Goal: Task Accomplishment & Management: Use online tool/utility

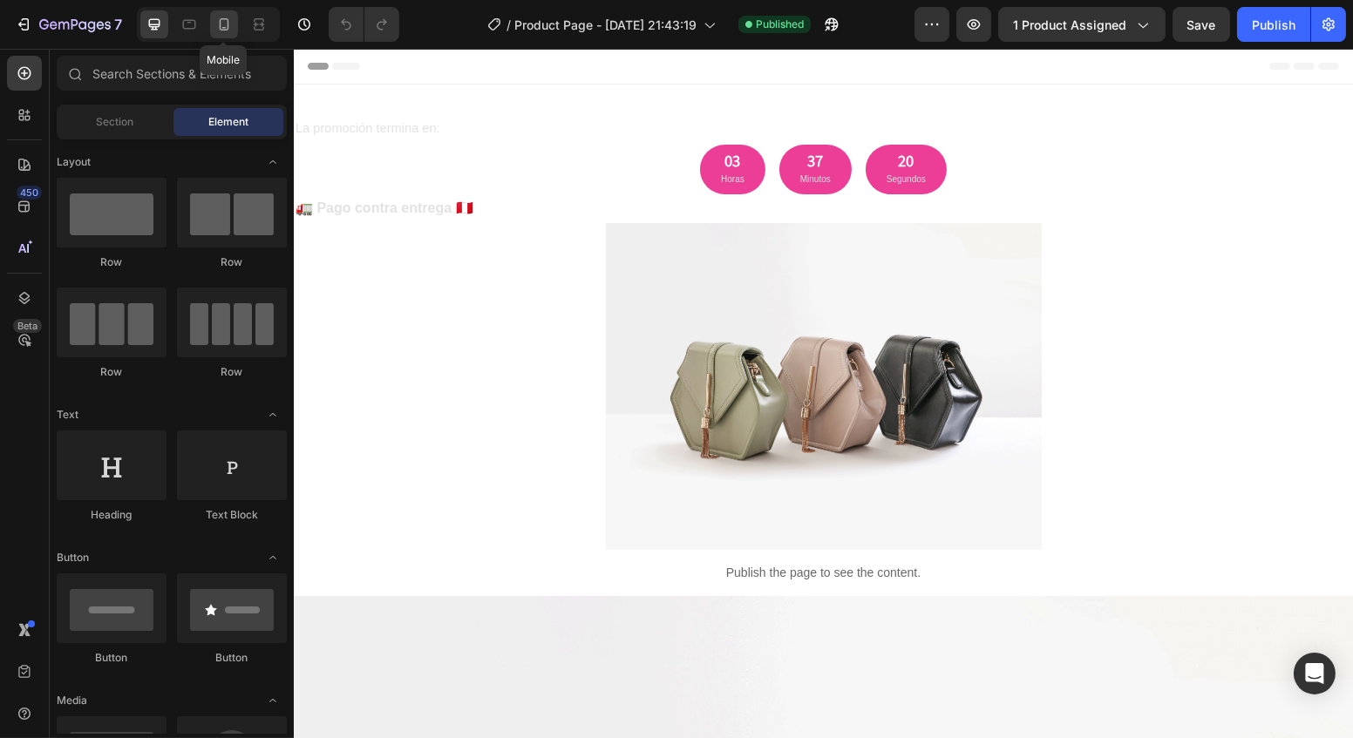
click at [224, 23] on icon at bounding box center [223, 24] width 17 height 17
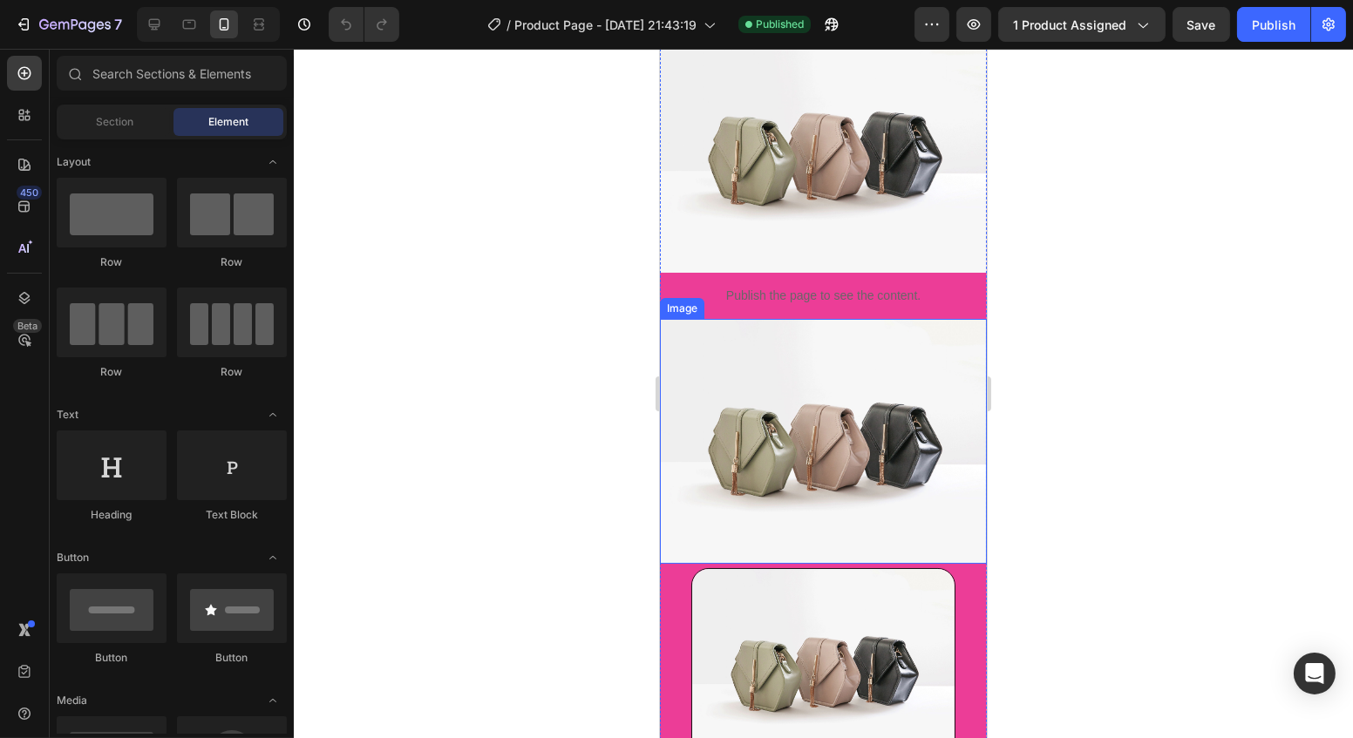
scroll to position [237, 0]
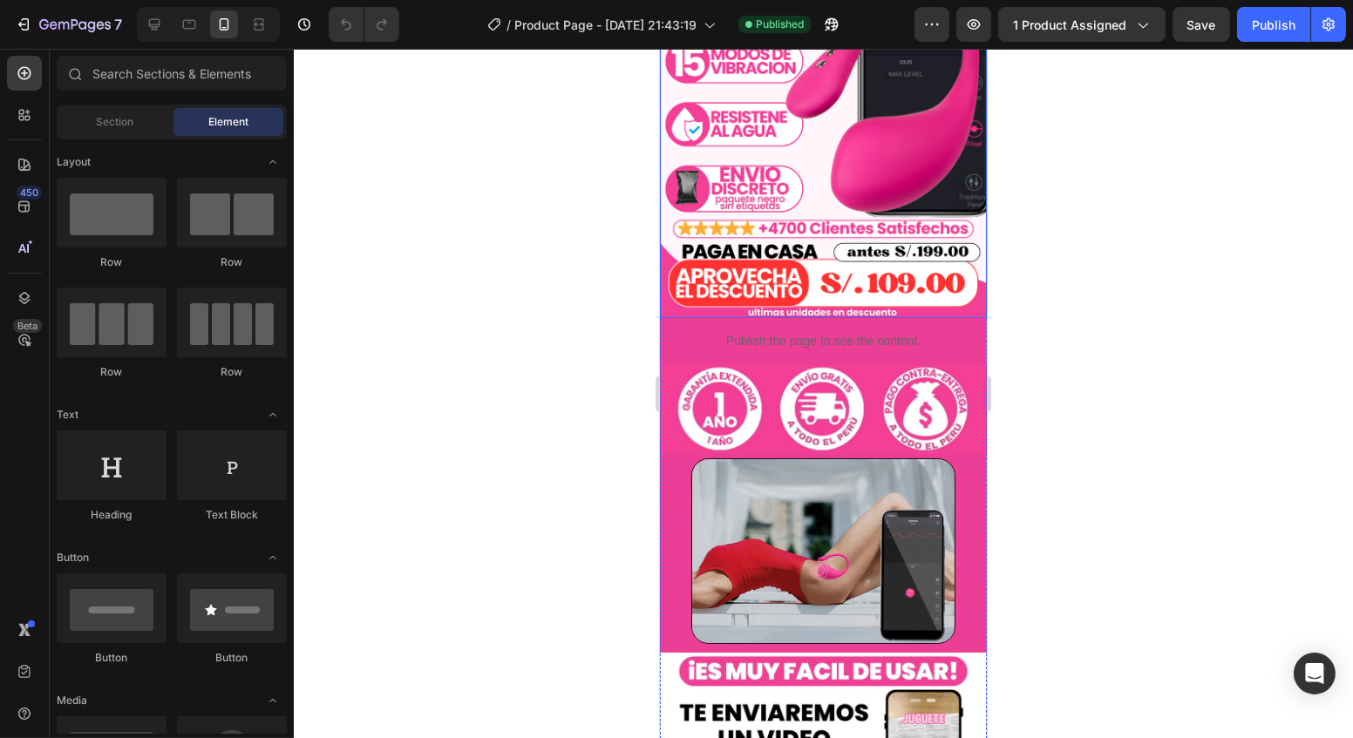
click at [869, 268] on img at bounding box center [822, 113] width 327 height 409
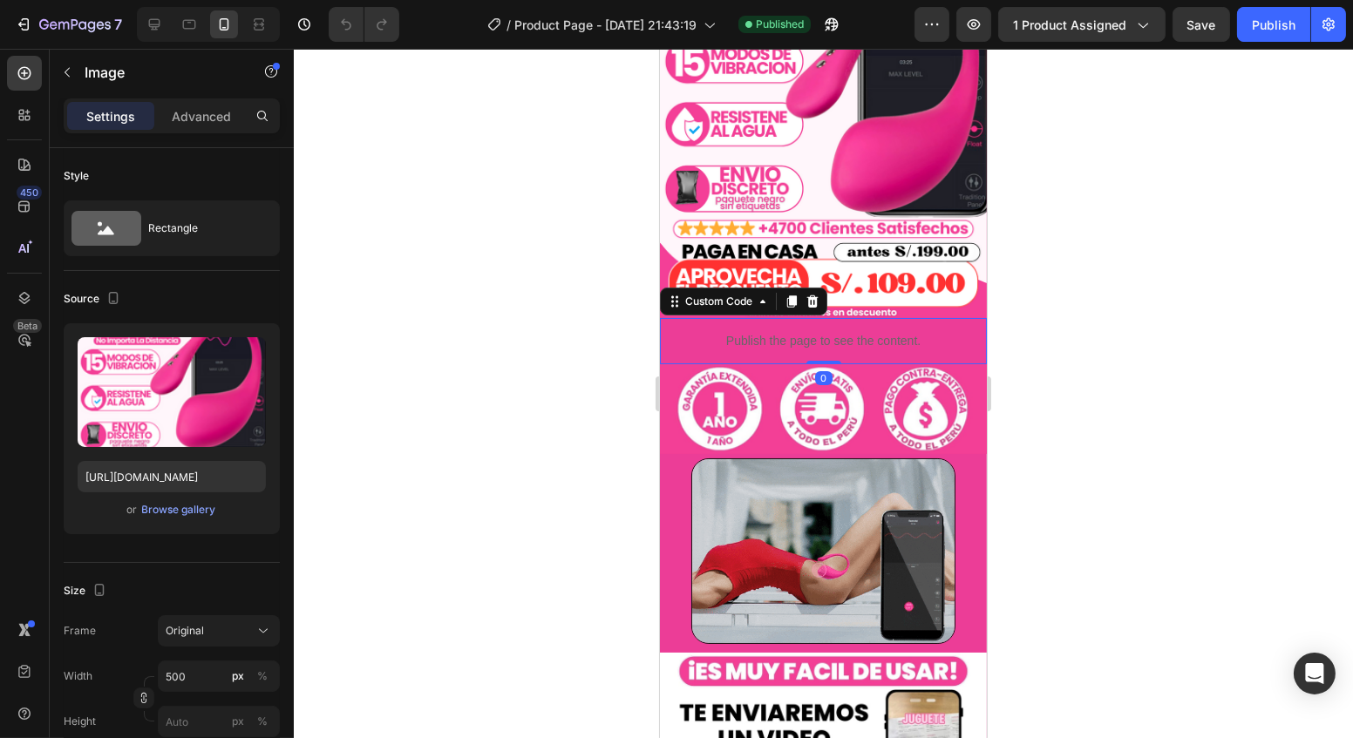
click at [777, 343] on div "Publish the page to see the content." at bounding box center [822, 341] width 327 height 46
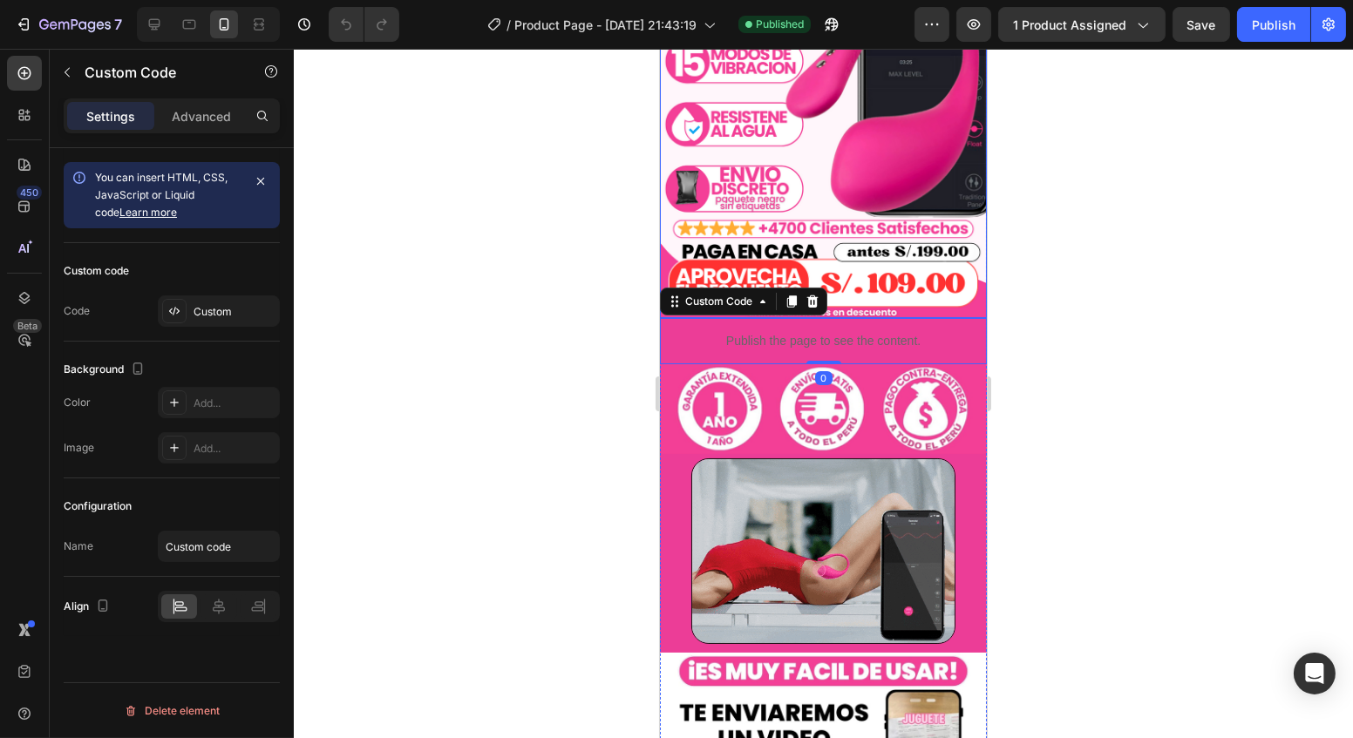
click at [809, 191] on img at bounding box center [822, 113] width 327 height 409
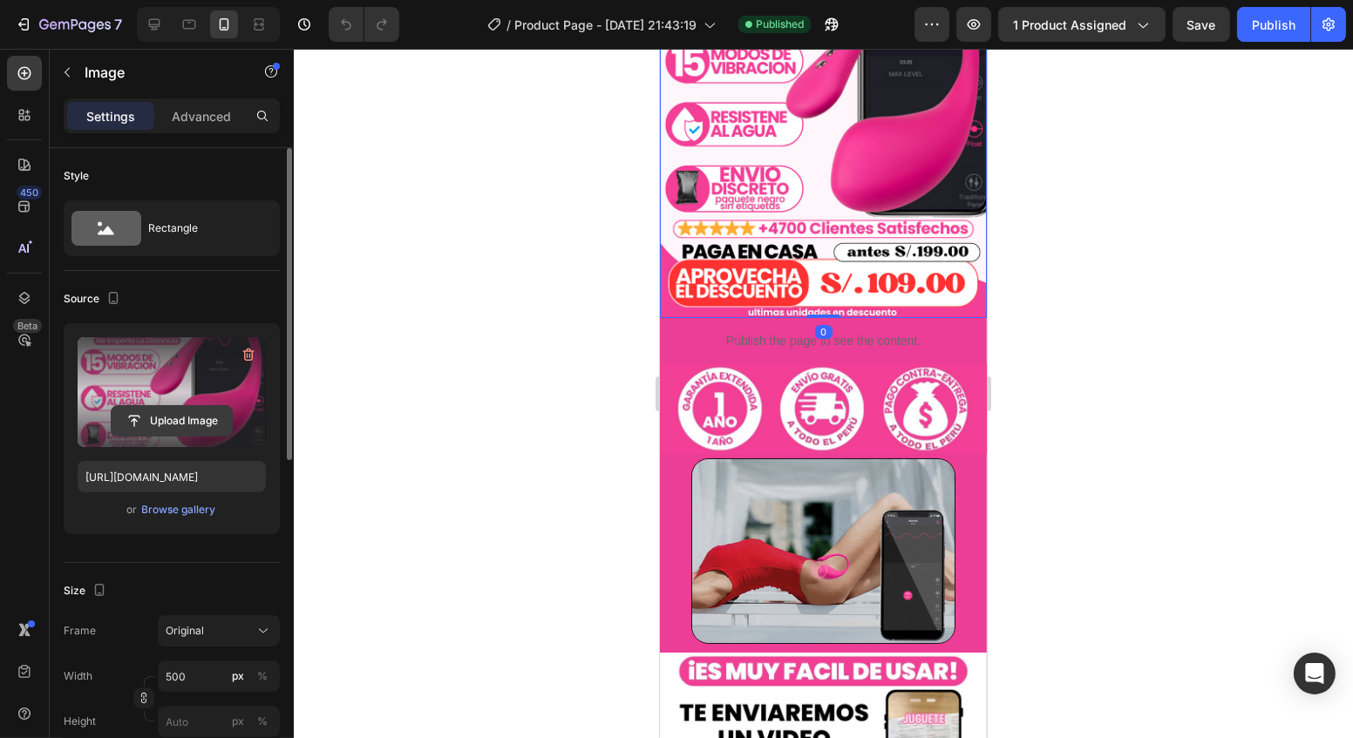
click at [188, 420] on input "file" at bounding box center [172, 421] width 120 height 30
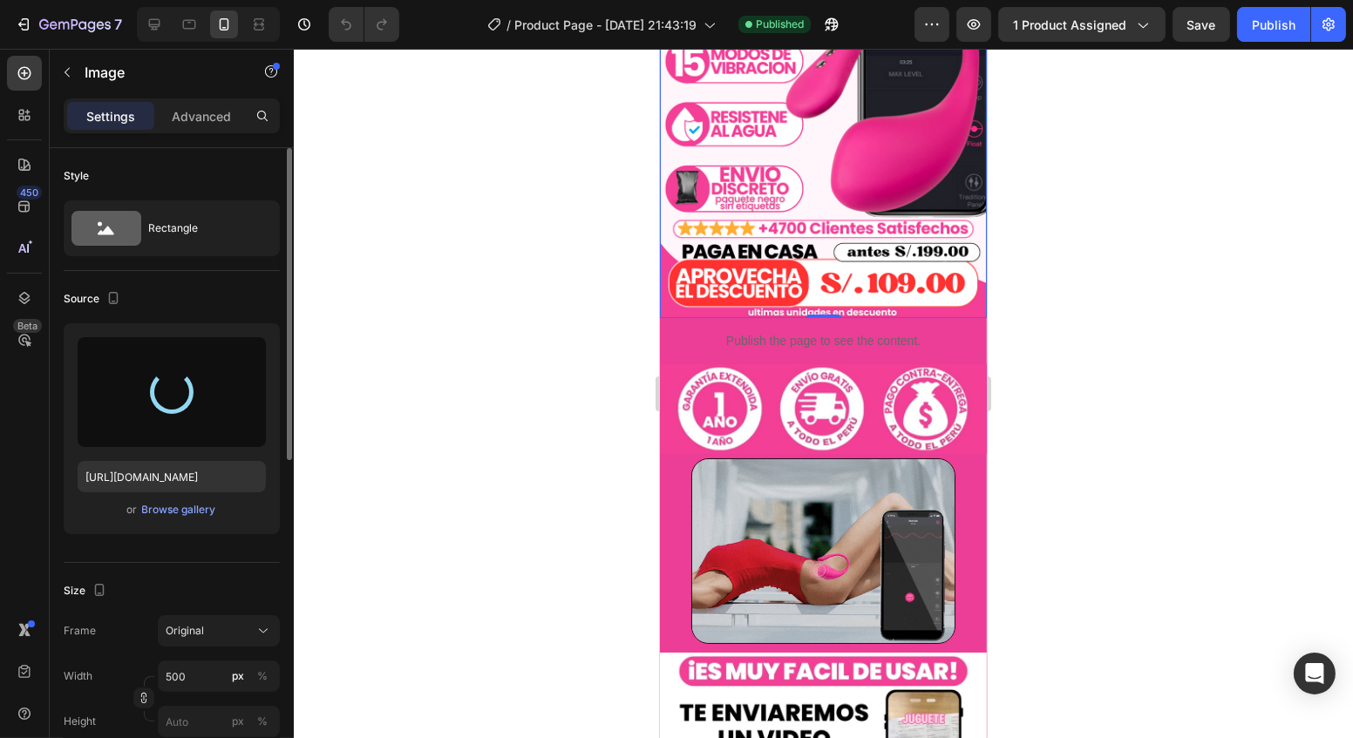
type input "https://cdn.shopify.com/s/files/1/0736/9303/6741/files/gempages_585925023806522…"
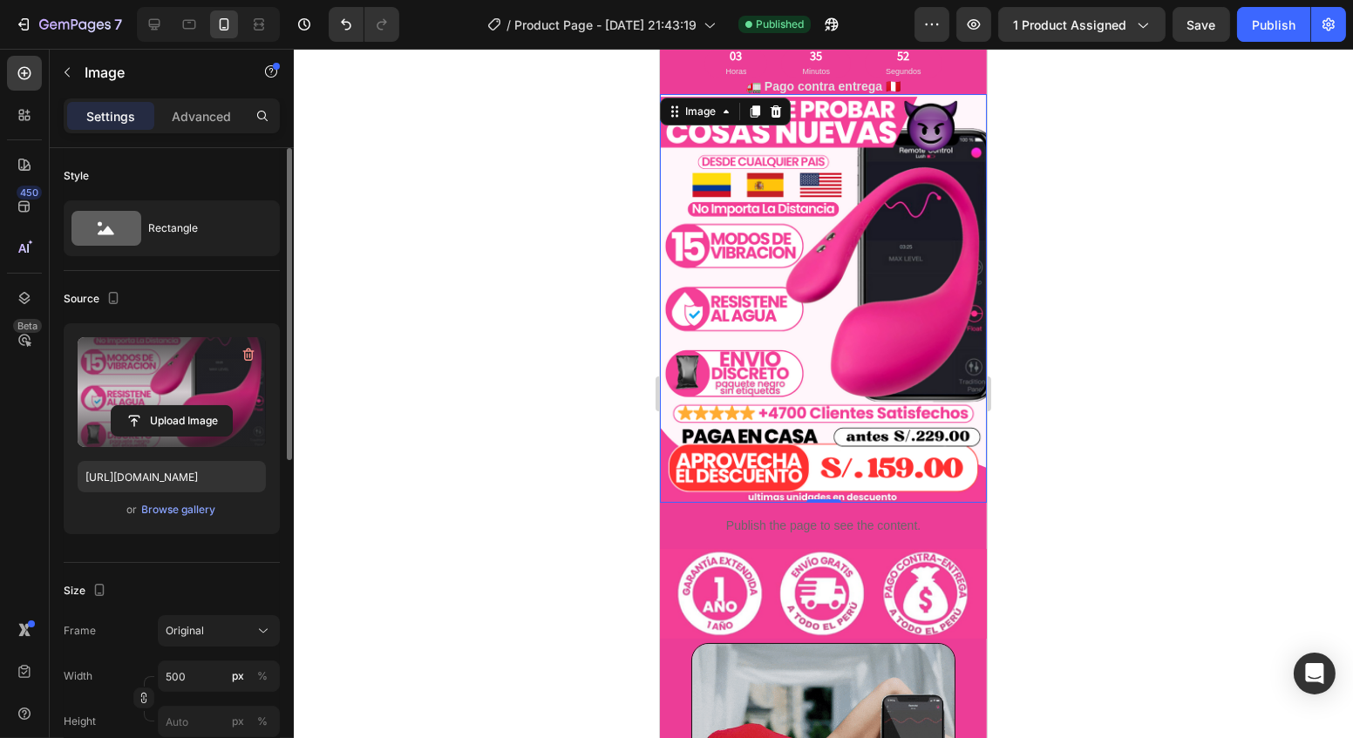
scroll to position [0, 0]
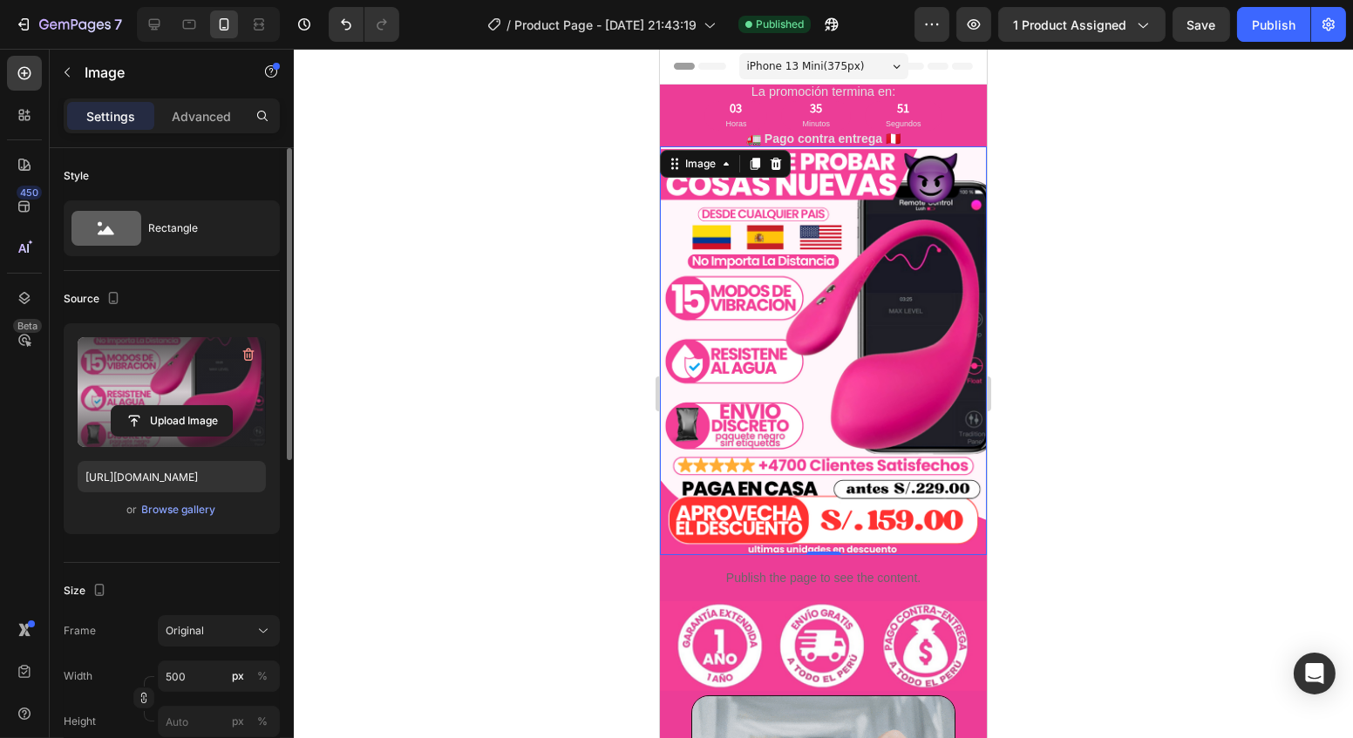
click at [1086, 299] on div at bounding box center [823, 393] width 1059 height 689
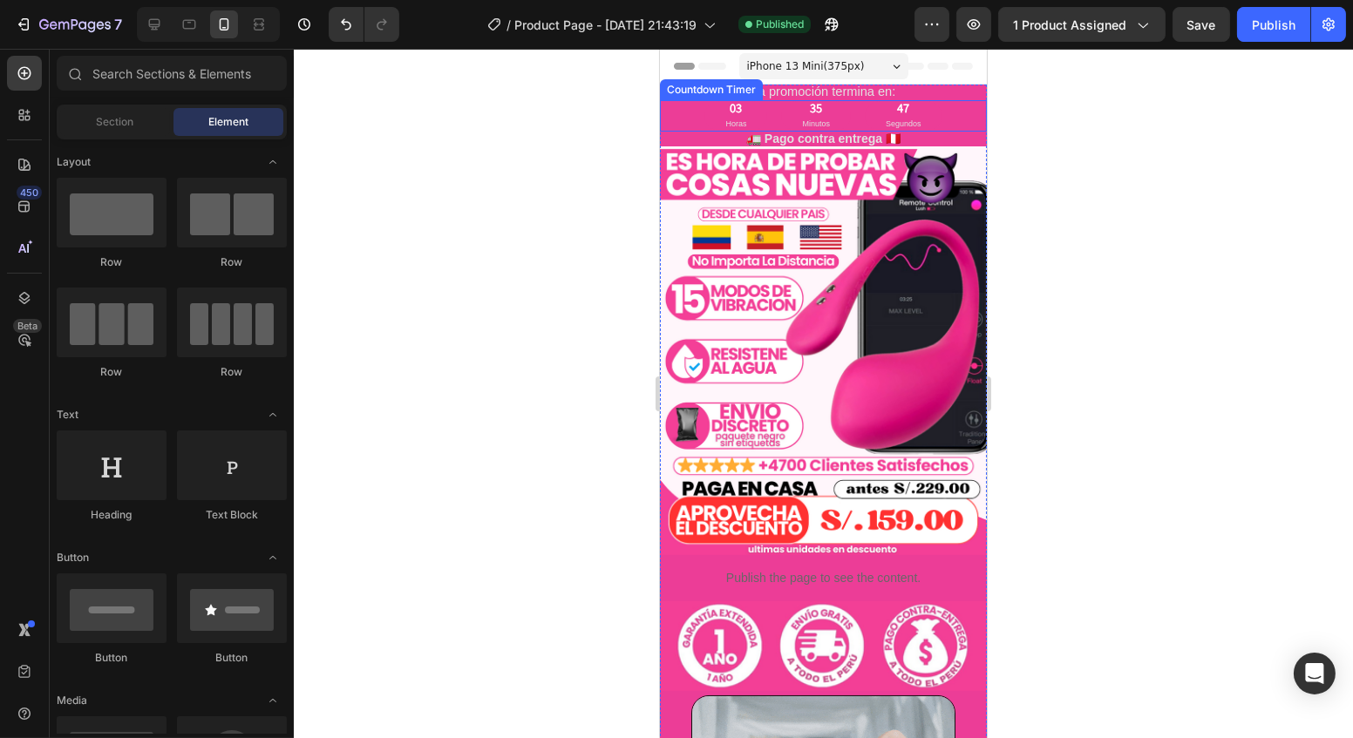
click at [734, 112] on div "03" at bounding box center [734, 109] width 21 height 16
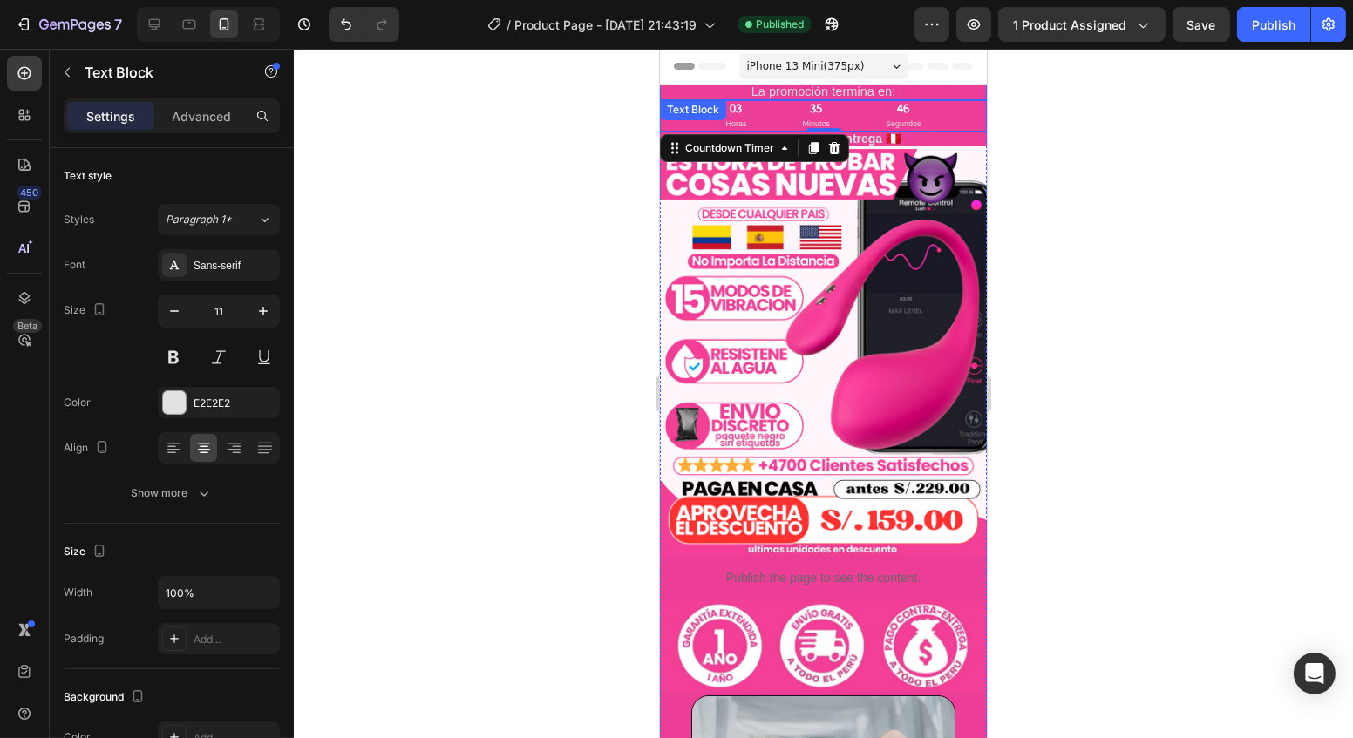
click at [732, 94] on p "La promoción termina en:" at bounding box center [822, 92] width 323 height 12
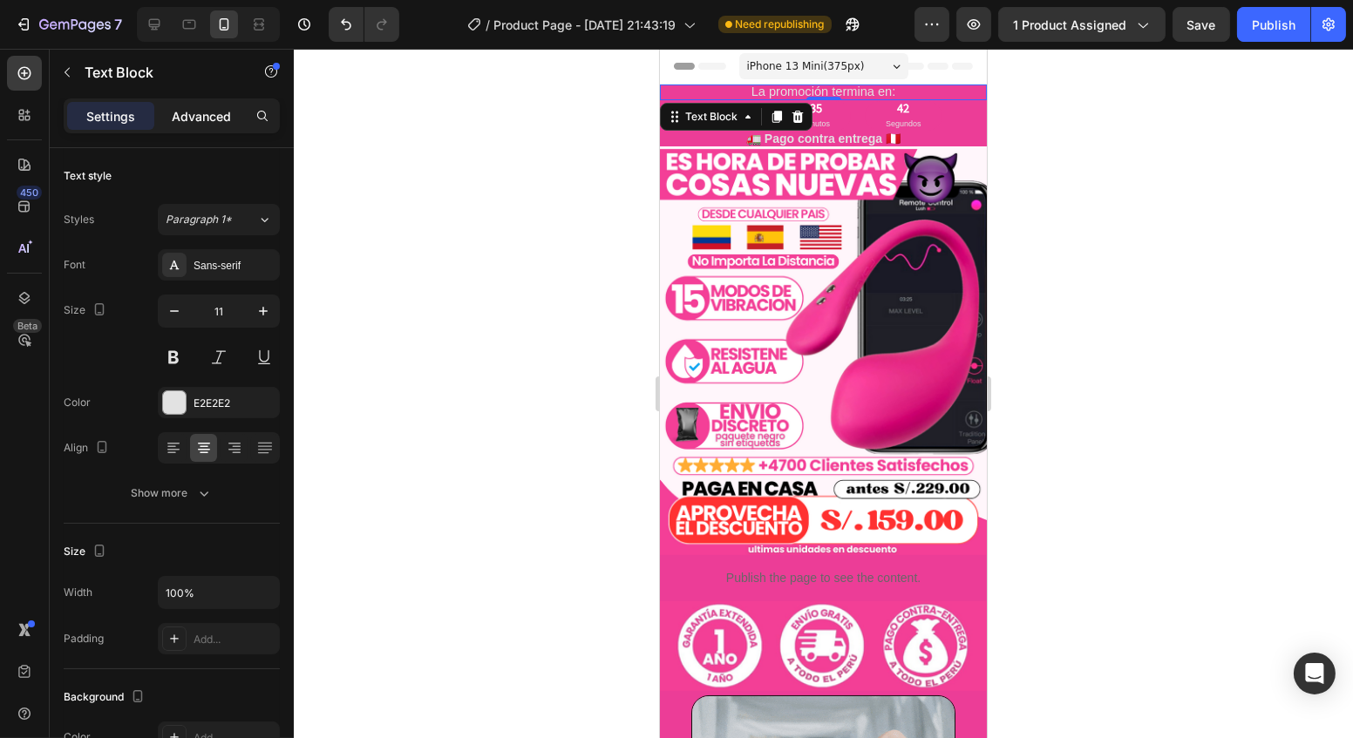
click at [217, 107] on p "Advanced" at bounding box center [201, 116] width 59 height 18
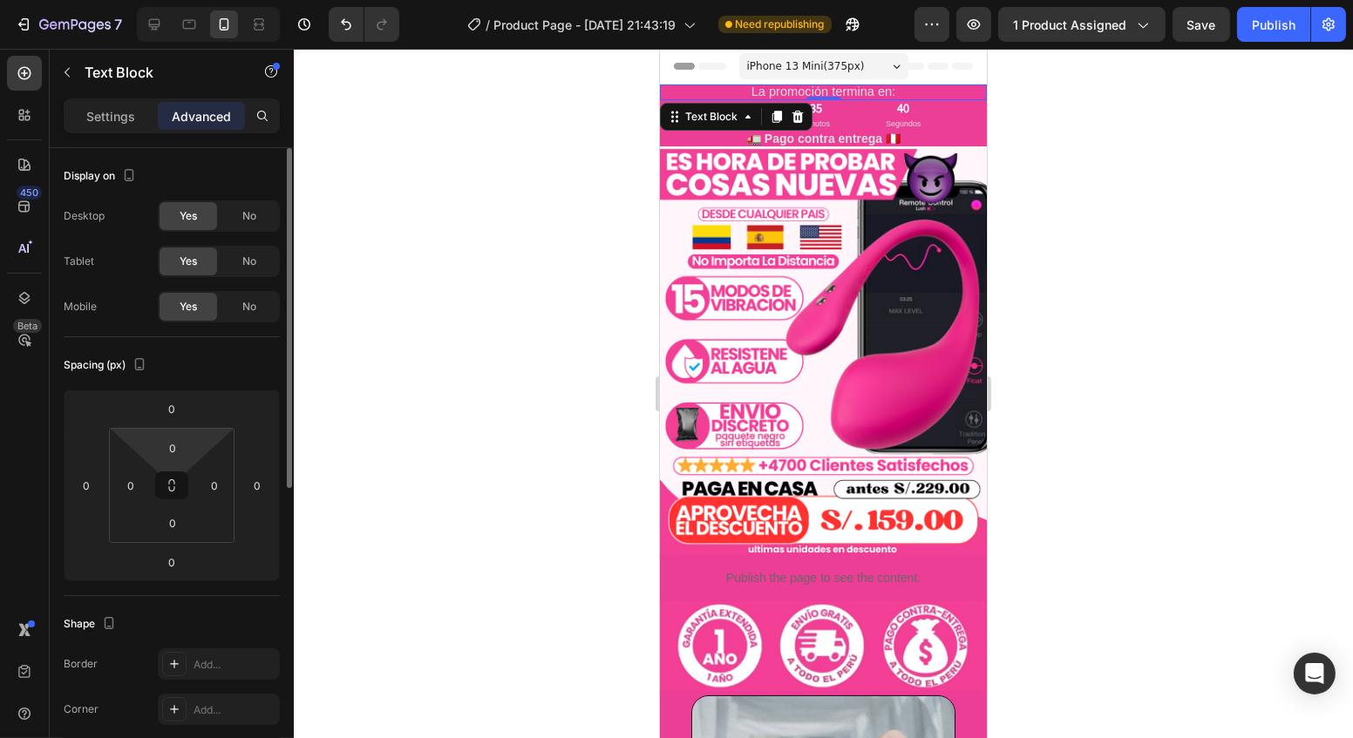
click at [198, 0] on html "7 / Product Page - Sep 24, 21:43:19 Need republishing Preview 1 product assigne…" at bounding box center [676, 0] width 1353 height 0
type input "5"
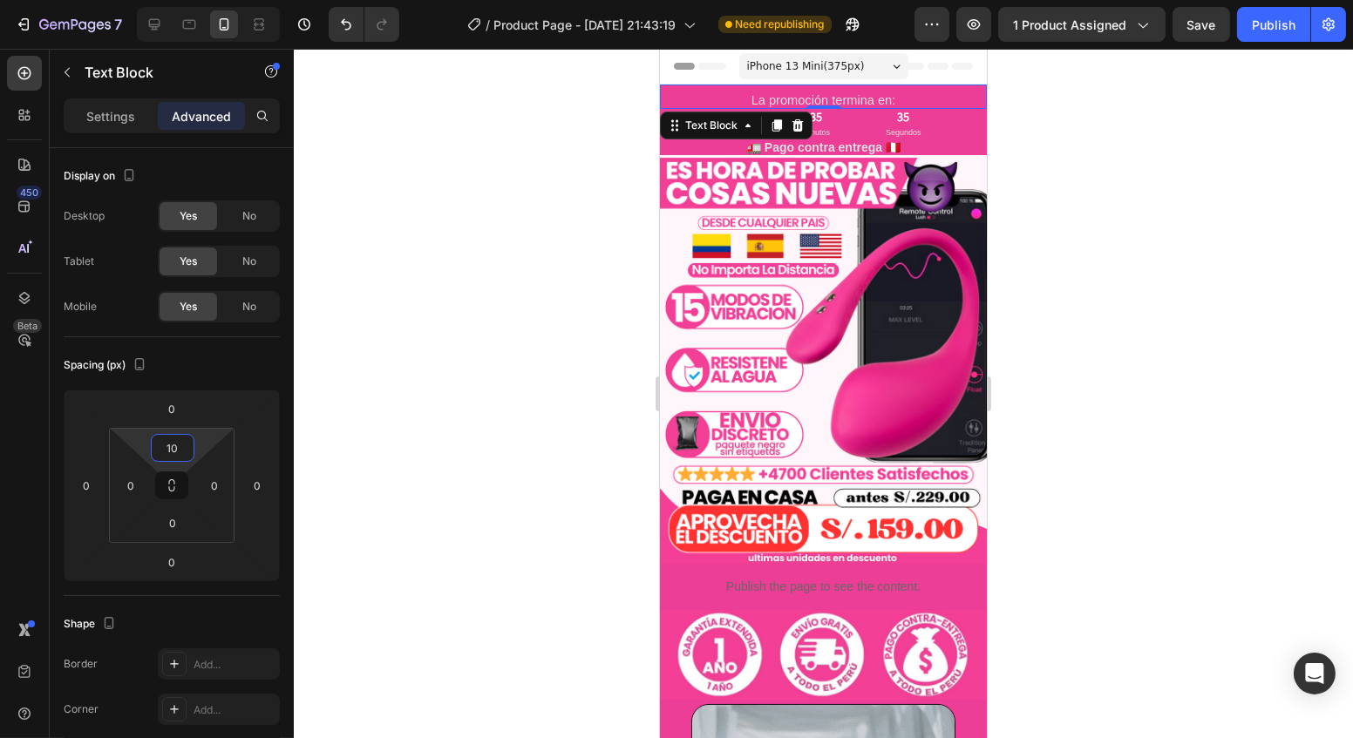
type input "10"
click at [386, 305] on div at bounding box center [823, 393] width 1059 height 689
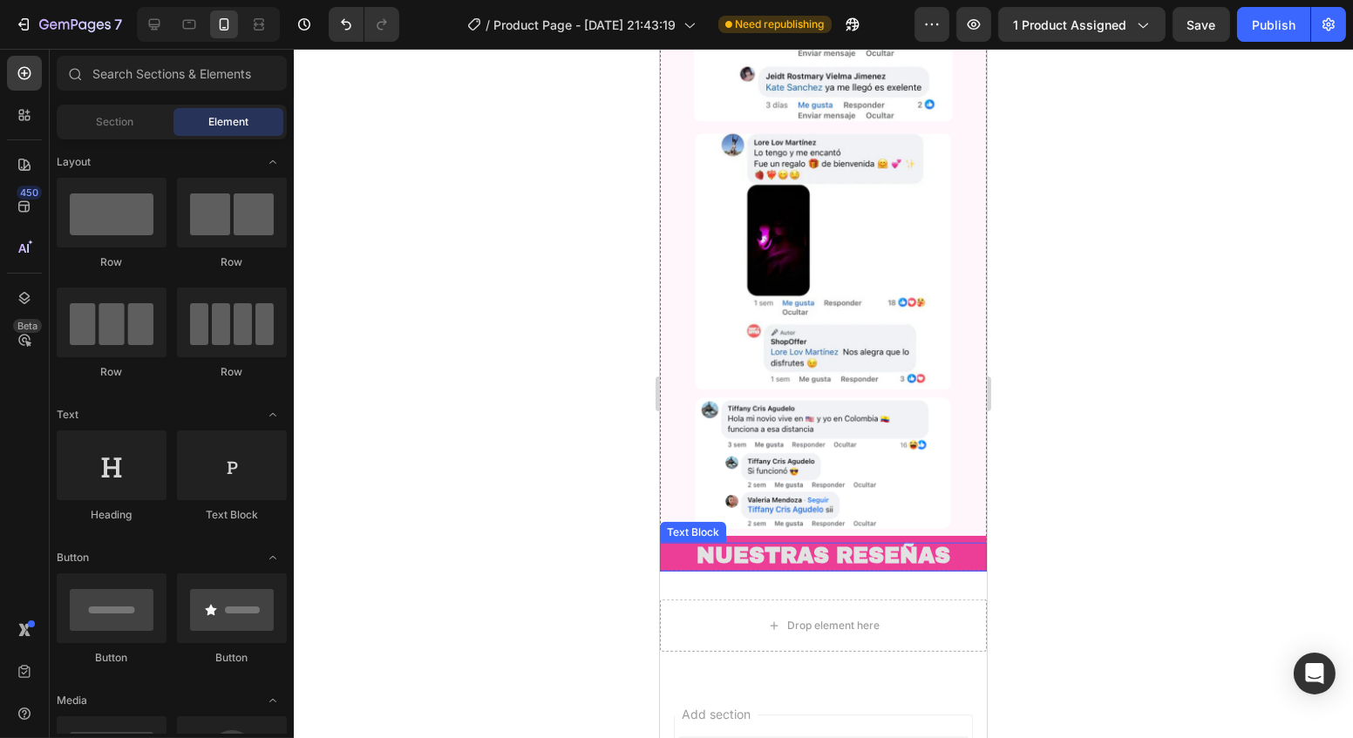
scroll to position [2797, 0]
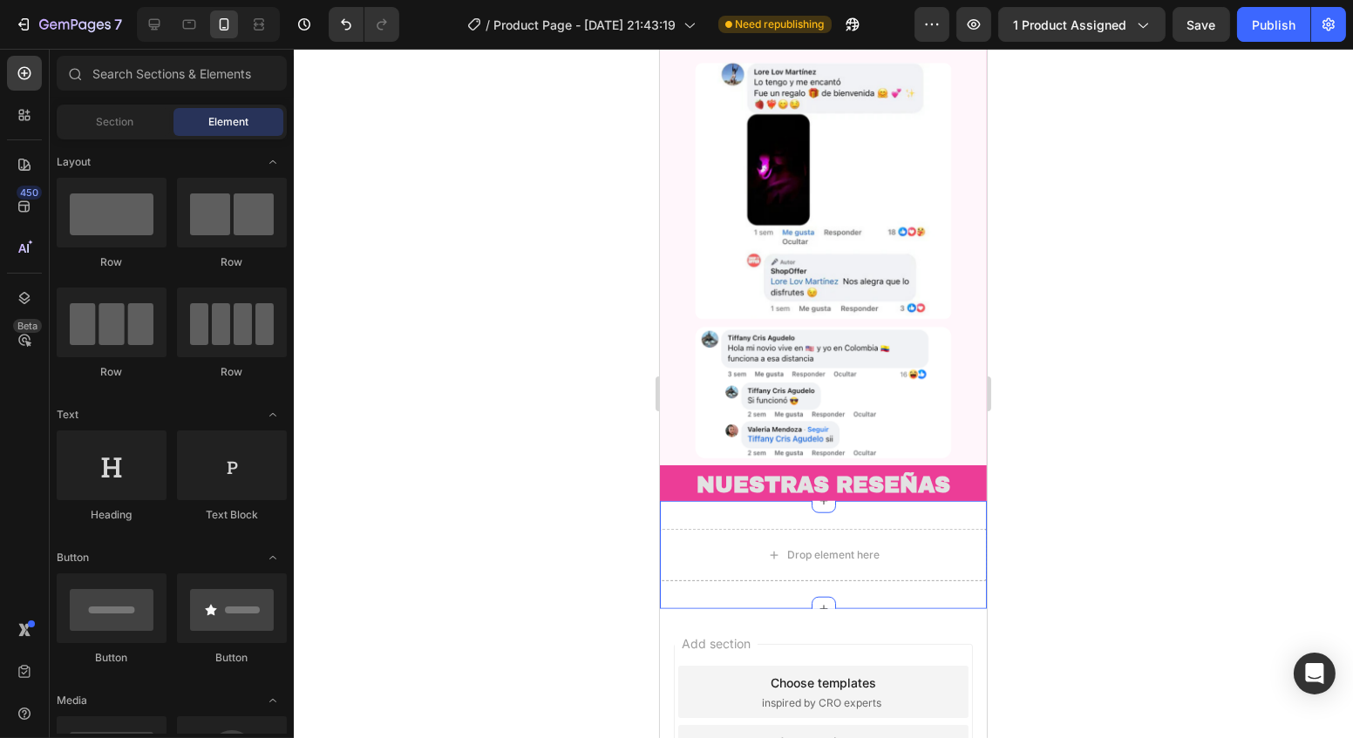
click at [876, 501] on div "Drop element here Section 2" at bounding box center [822, 555] width 327 height 108
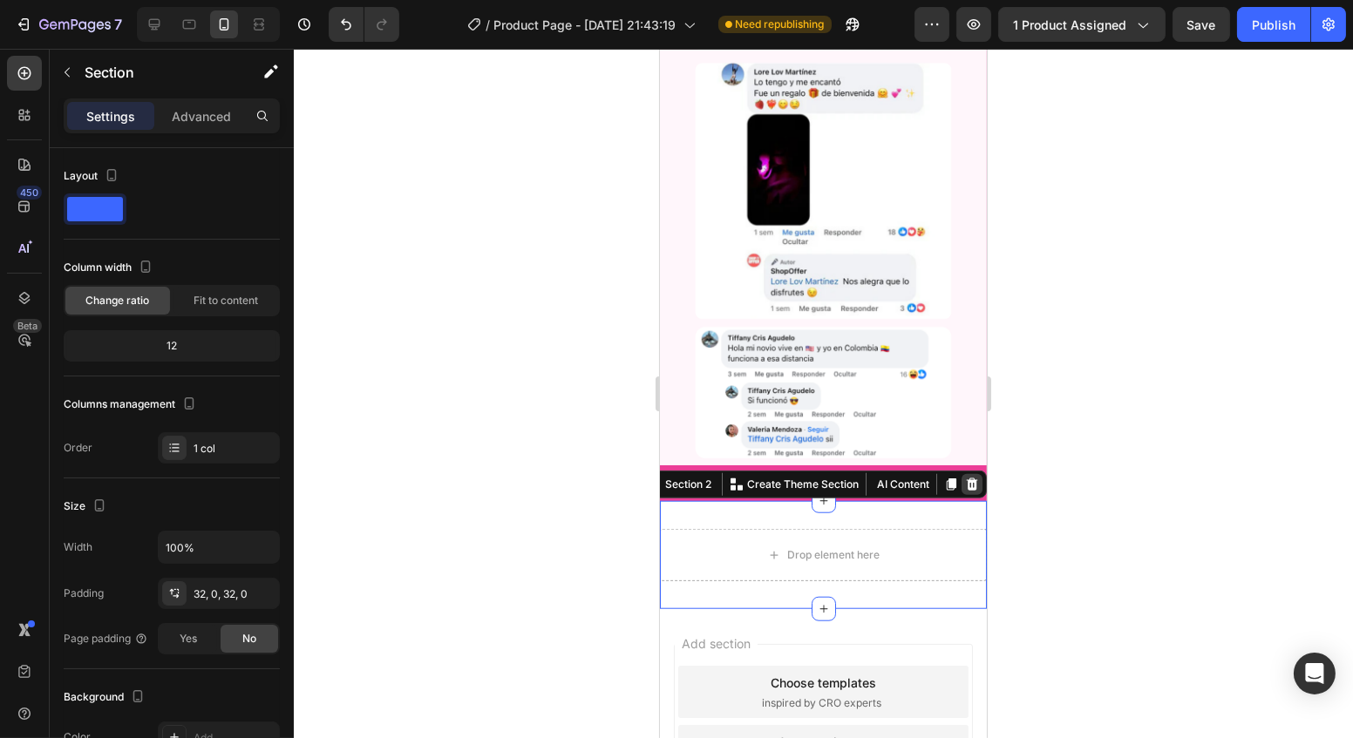
click at [966, 474] on div at bounding box center [970, 484] width 21 height 21
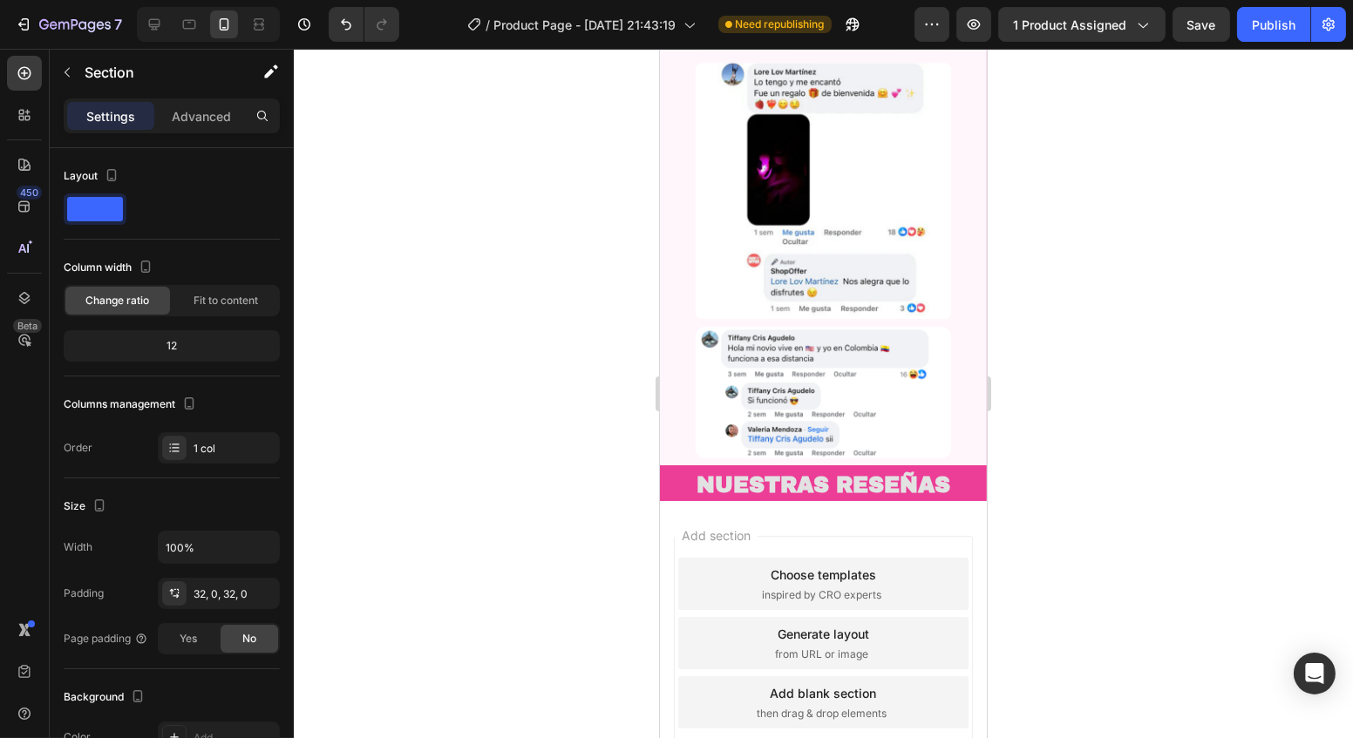
scroll to position [2689, 0]
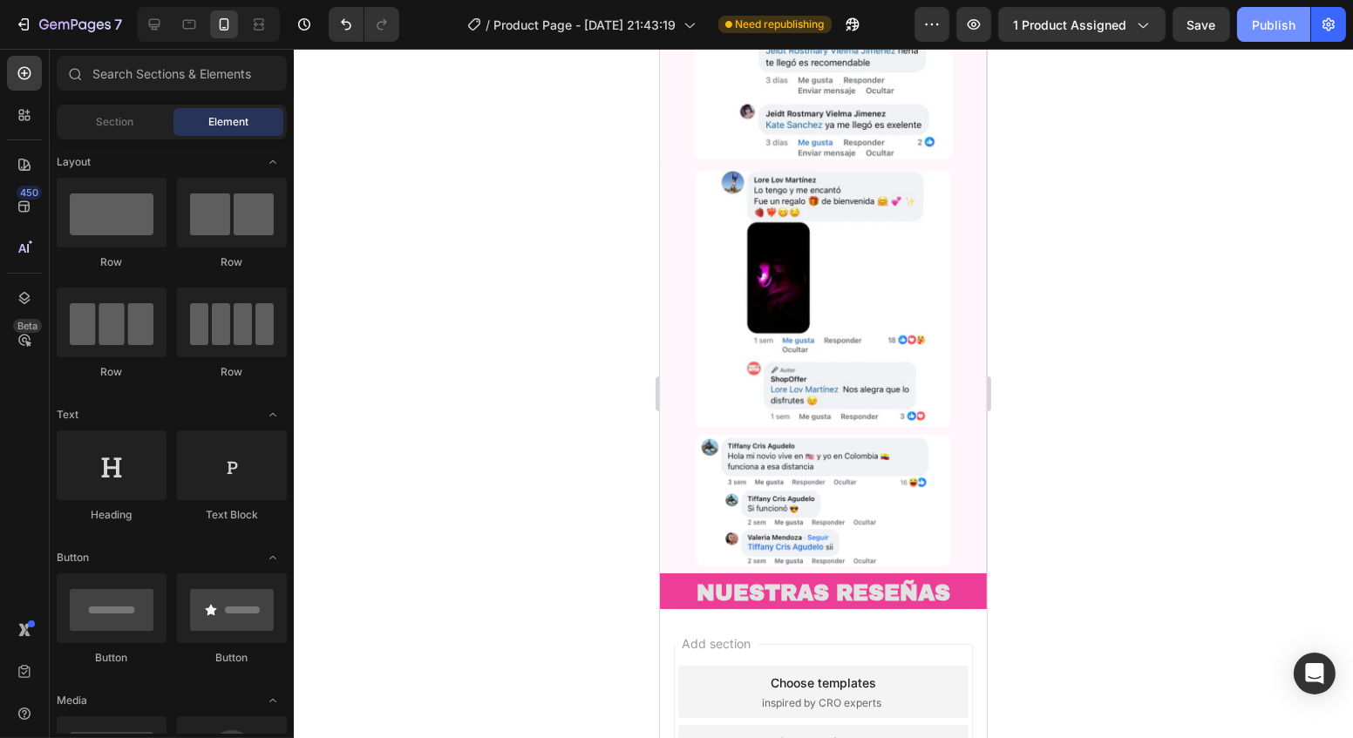
click at [1284, 23] on div "Publish" at bounding box center [1273, 25] width 44 height 18
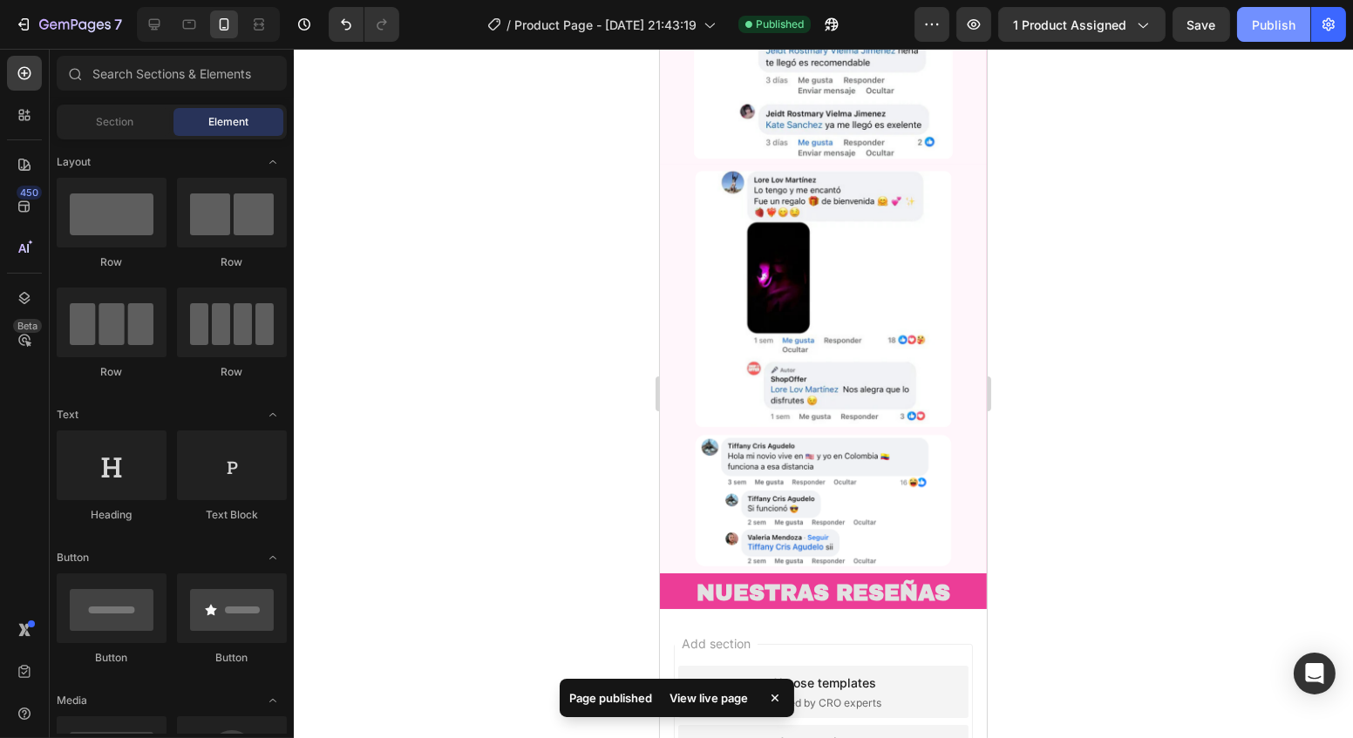
drag, startPoint x: 1272, startPoint y: 30, endPoint x: 1264, endPoint y: 36, distance: 9.9
click at [1272, 31] on div "Publish" at bounding box center [1273, 25] width 44 height 18
click at [39, 23] on icon "button" at bounding box center [44, 24] width 10 height 10
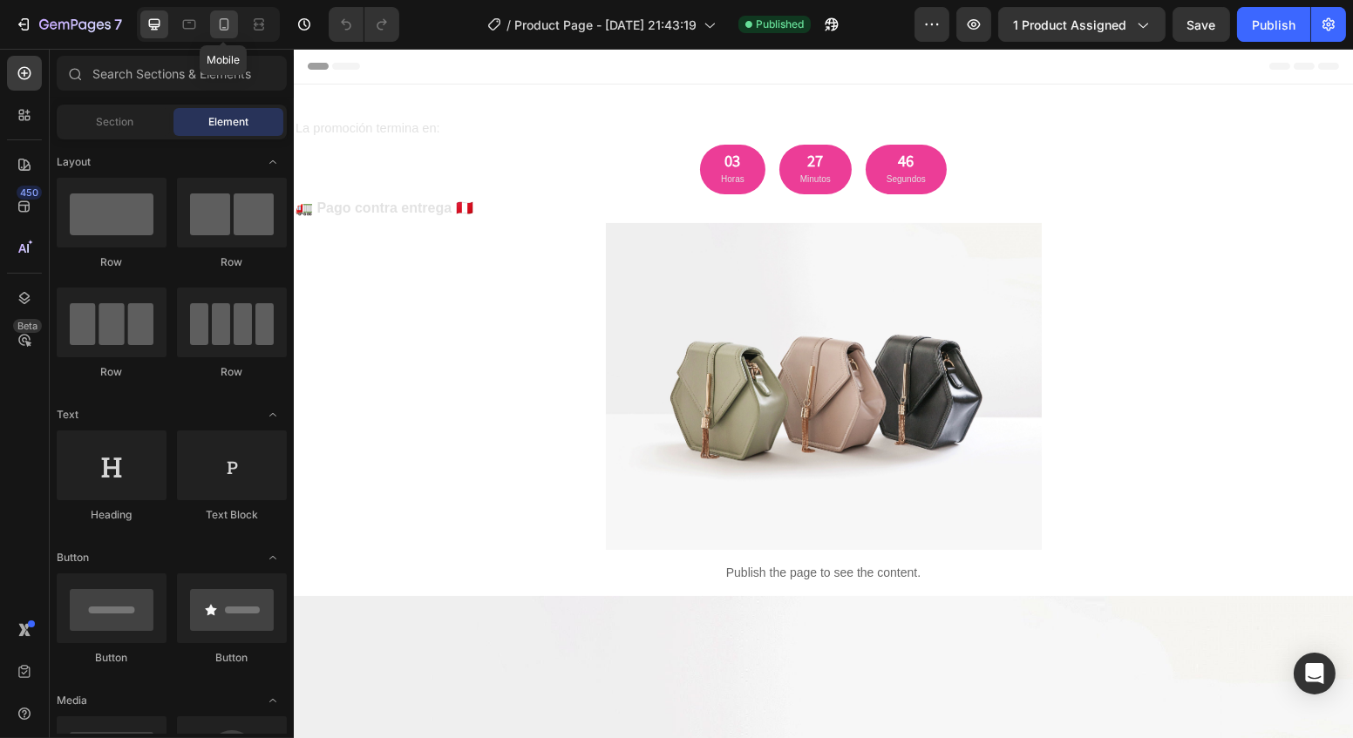
click at [233, 29] on div at bounding box center [224, 24] width 28 height 28
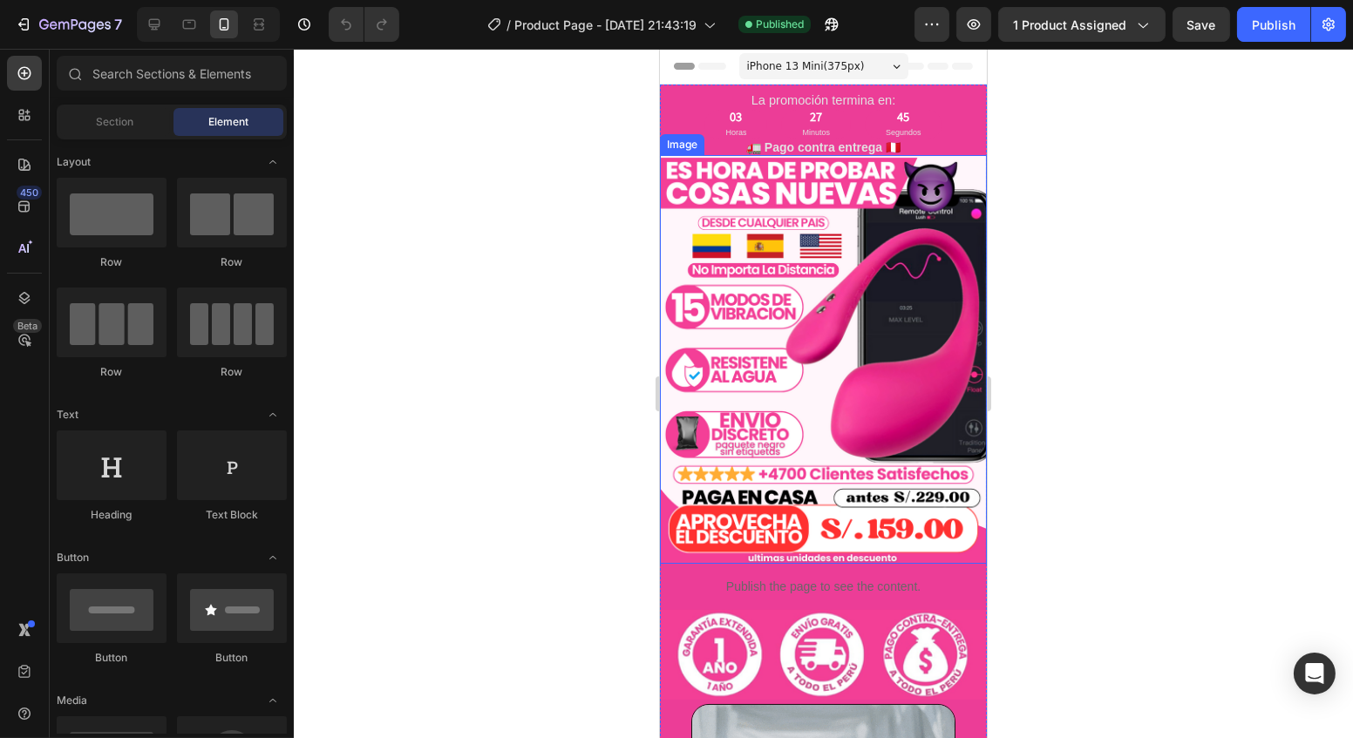
click at [871, 390] on img at bounding box center [822, 359] width 327 height 409
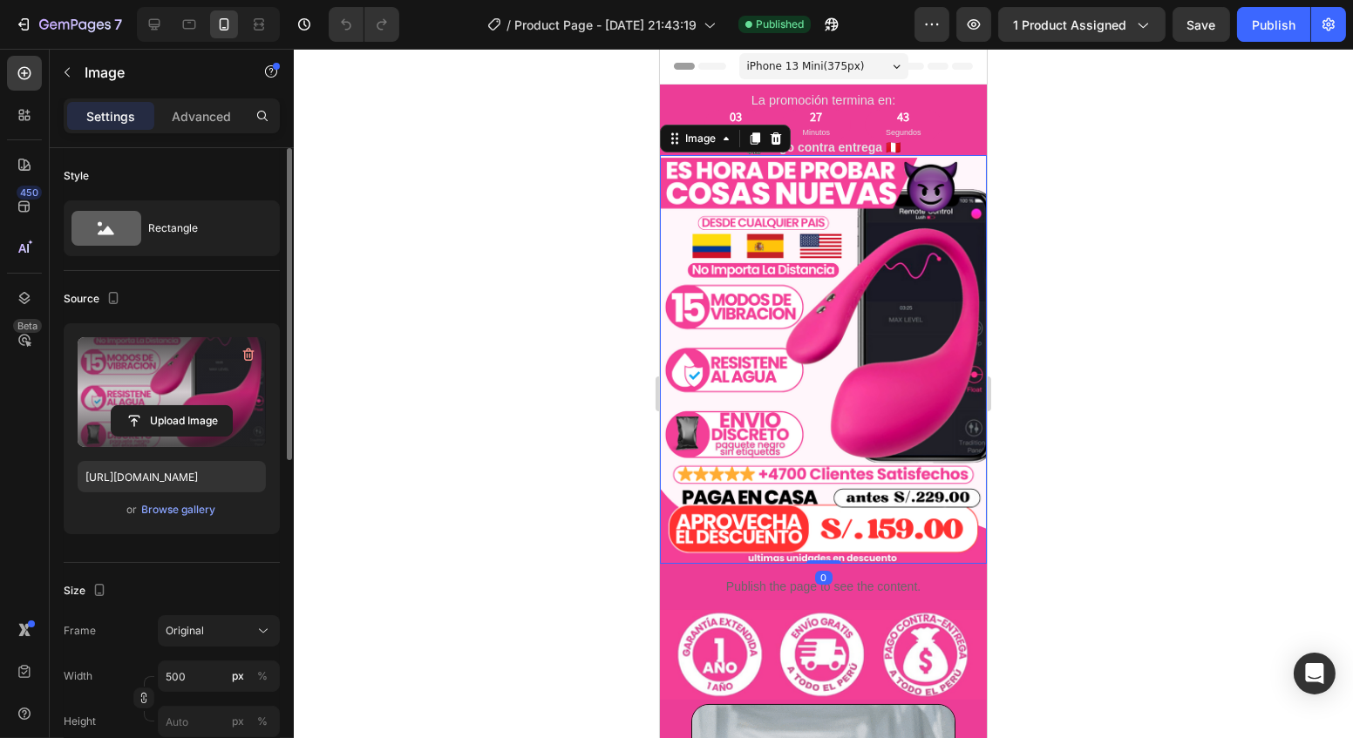
click at [186, 374] on label at bounding box center [172, 392] width 188 height 110
click at [186, 406] on input "file" at bounding box center [172, 421] width 120 height 30
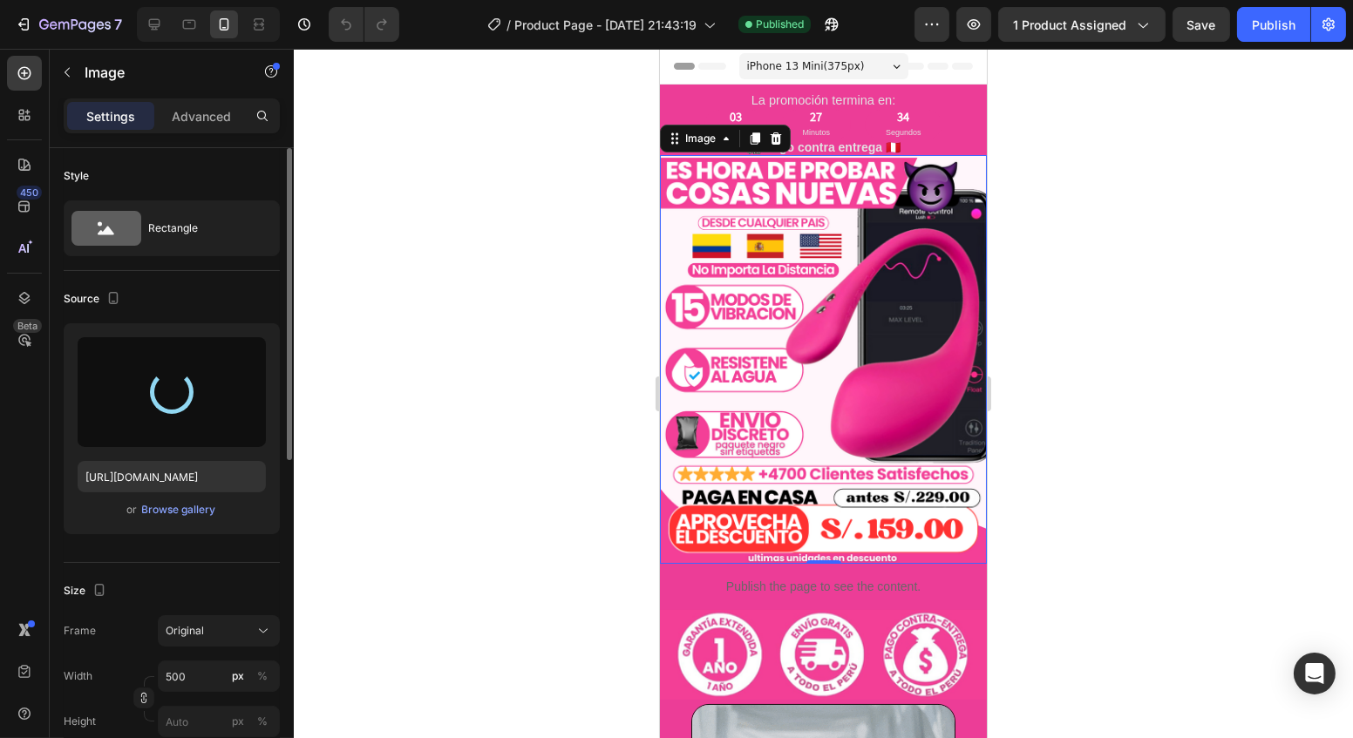
type input "https://cdn.shopify.com/s/files/1/0736/9303/6741/files/gempages_585925023806522…"
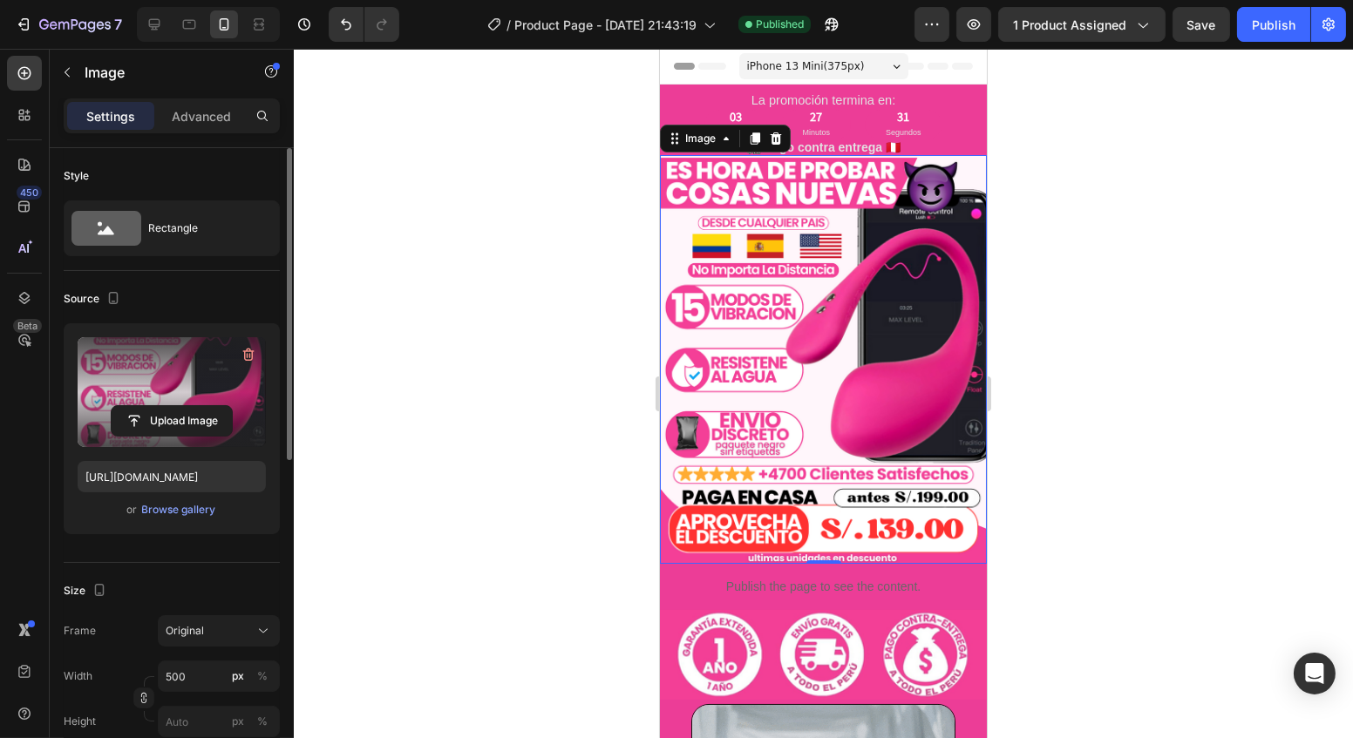
click at [566, 465] on div at bounding box center [823, 393] width 1059 height 689
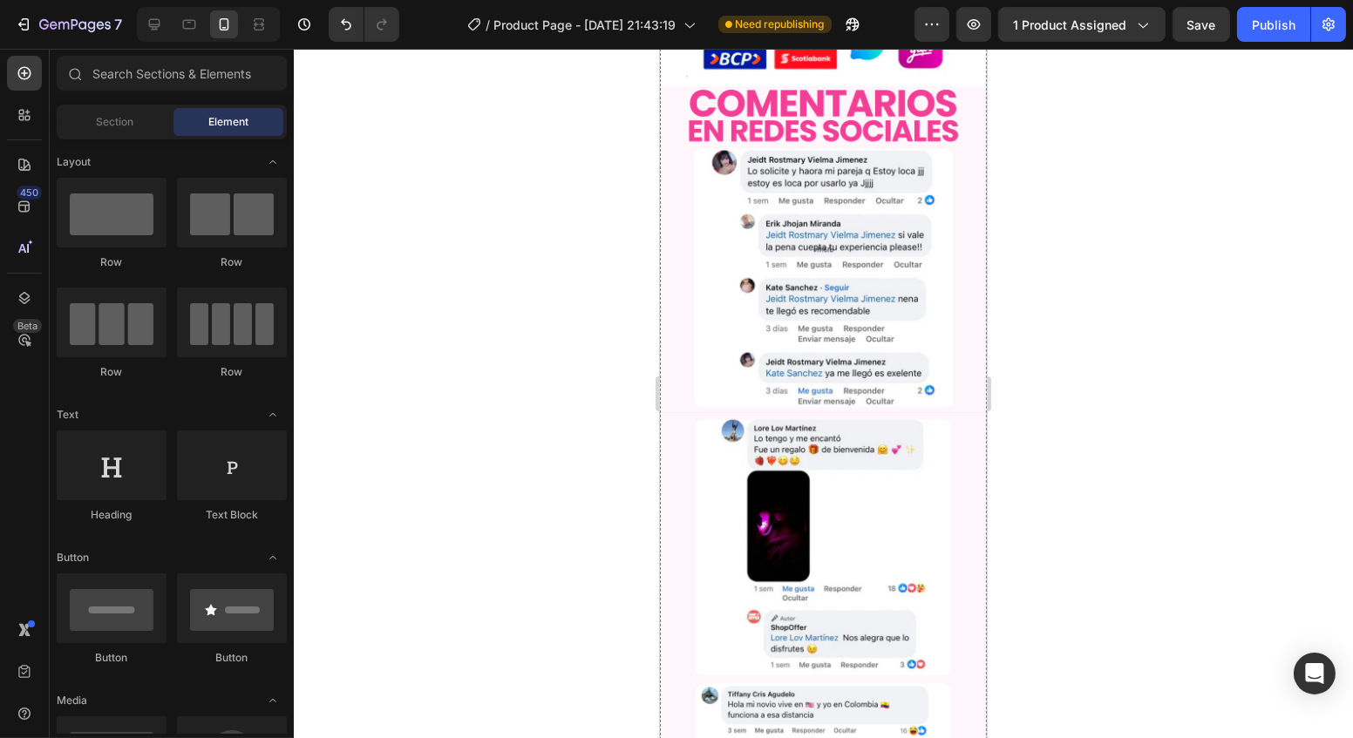
scroll to position [2456, 0]
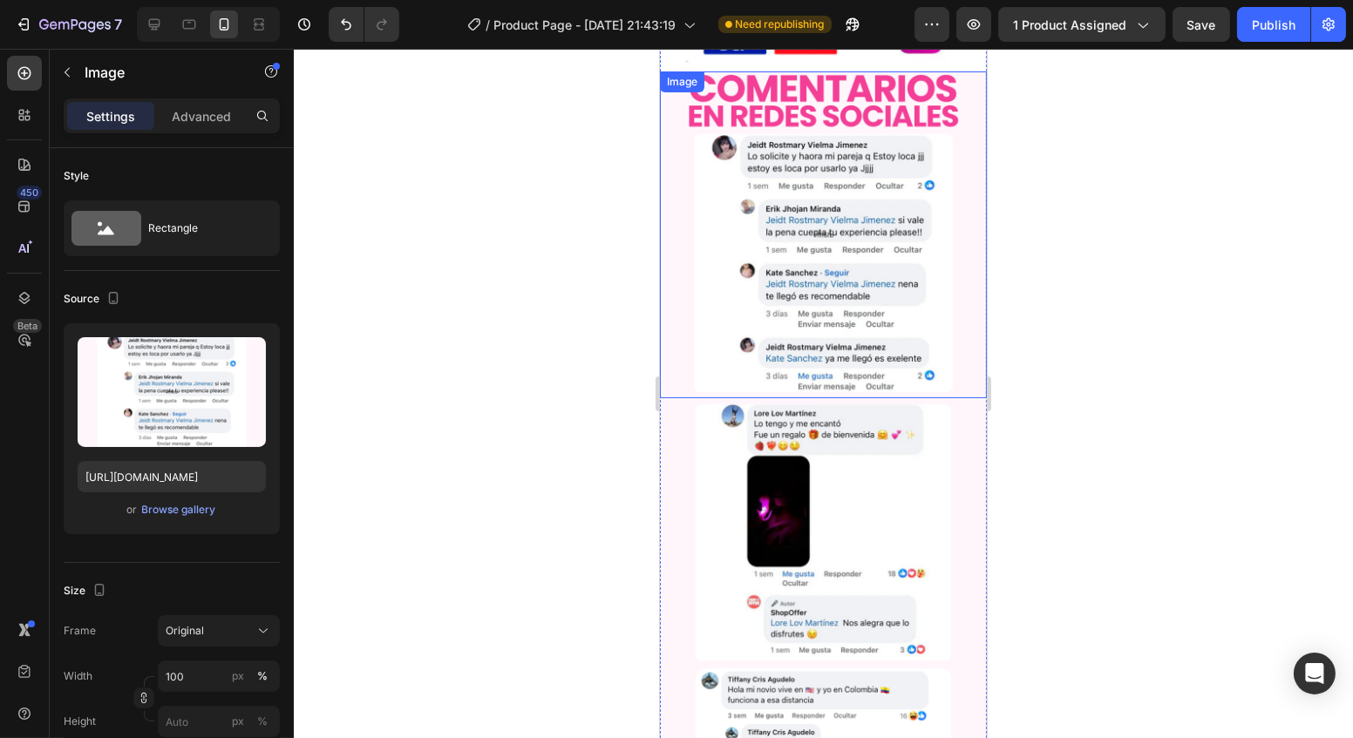
click at [819, 146] on img at bounding box center [822, 234] width 327 height 327
click at [817, 142] on img at bounding box center [822, 234] width 327 height 327
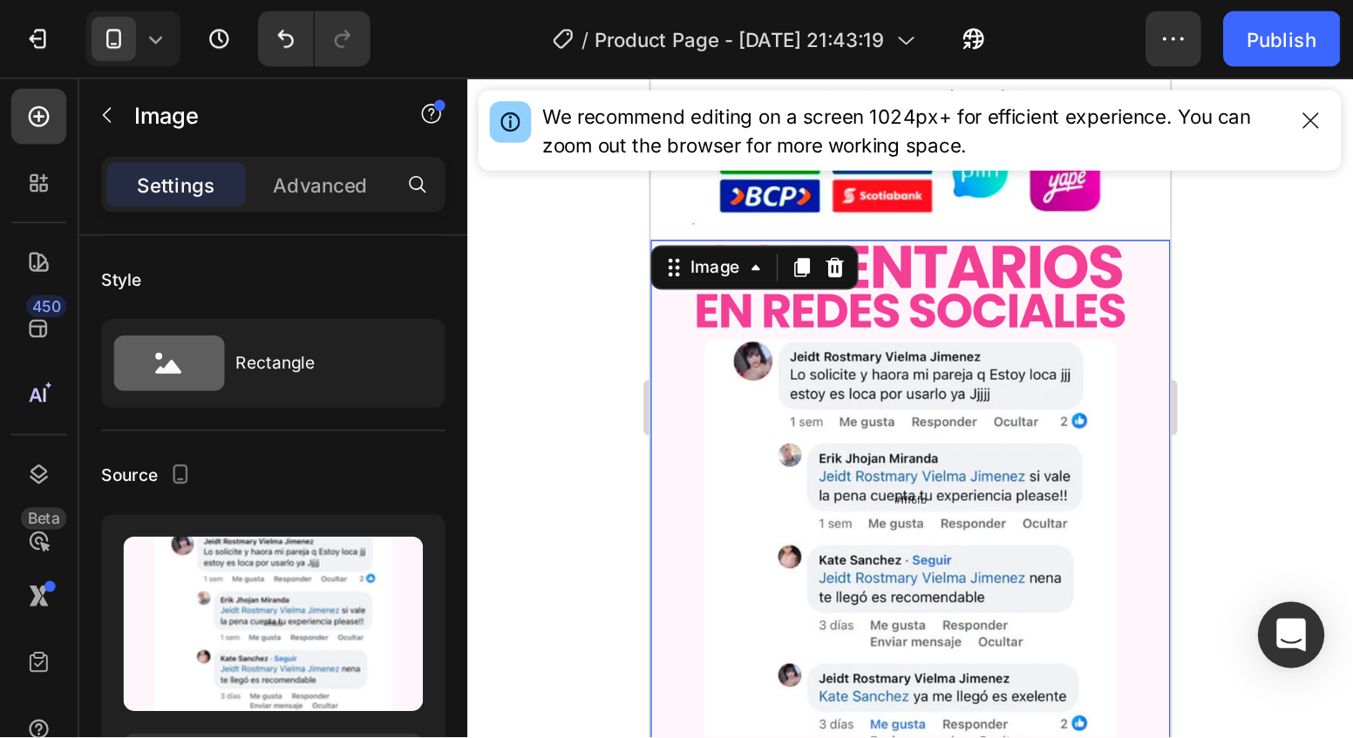
scroll to position [2376, 0]
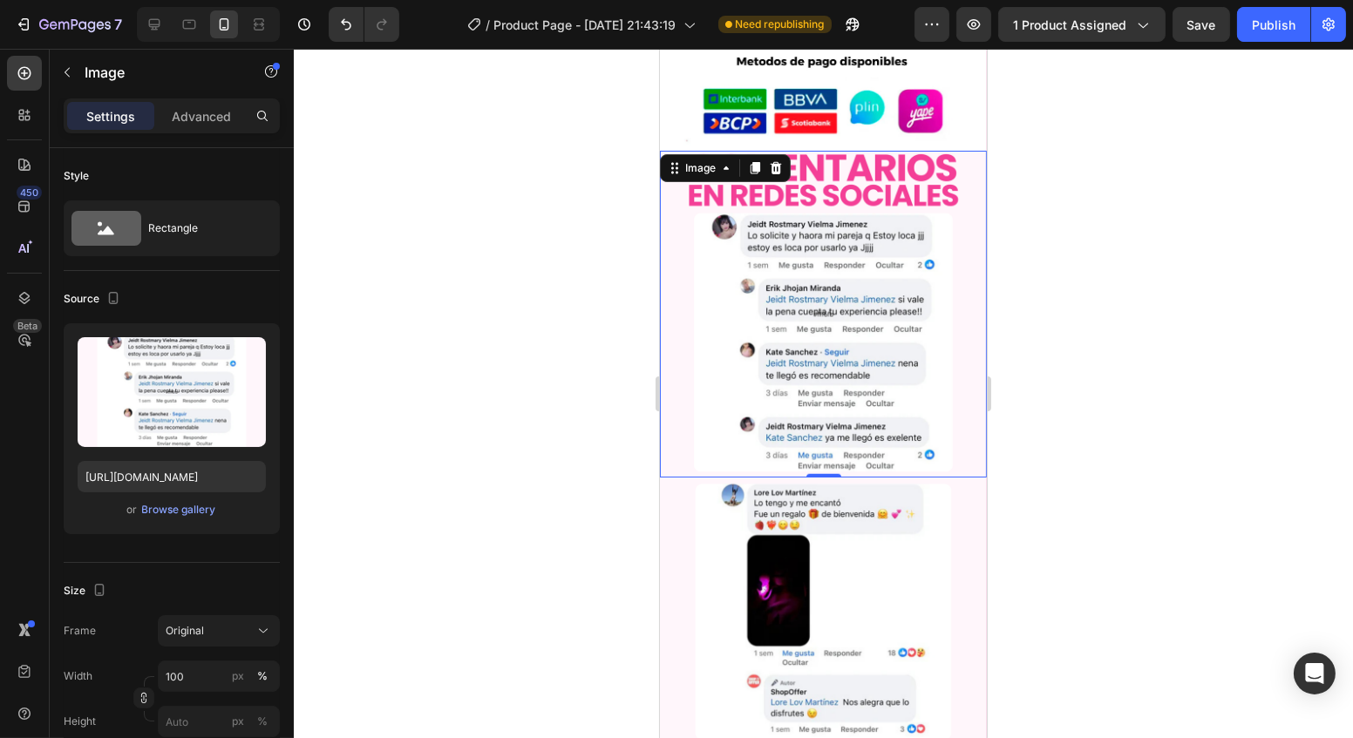
click at [1189, 376] on div at bounding box center [823, 393] width 1059 height 689
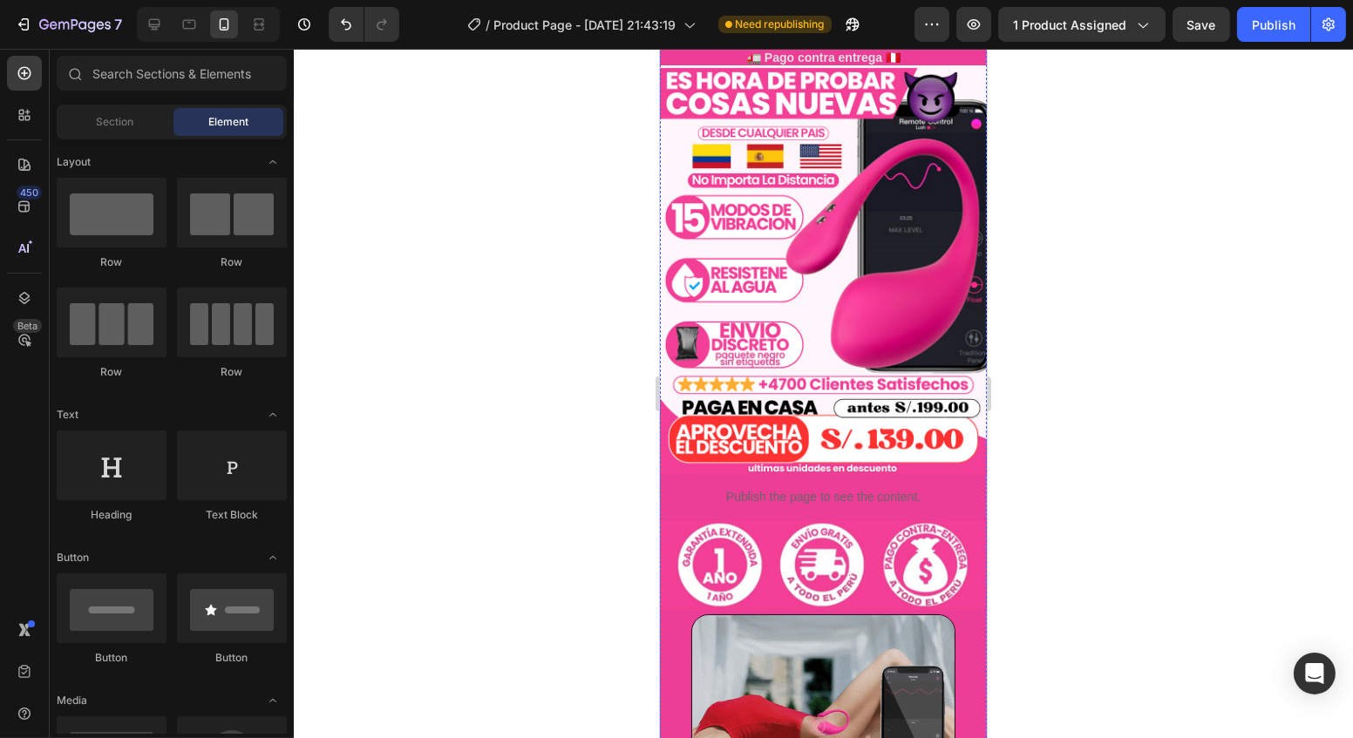
scroll to position [0, 0]
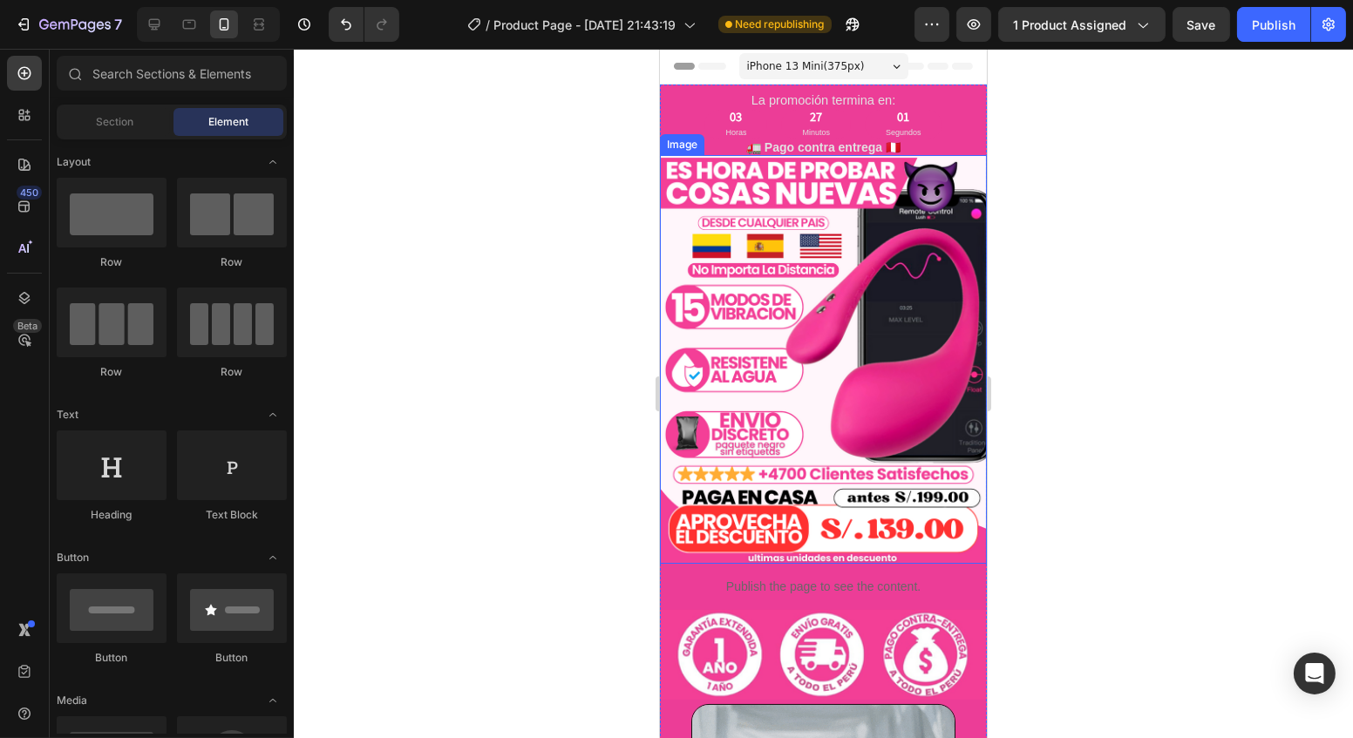
click at [599, 322] on div at bounding box center [823, 393] width 1059 height 689
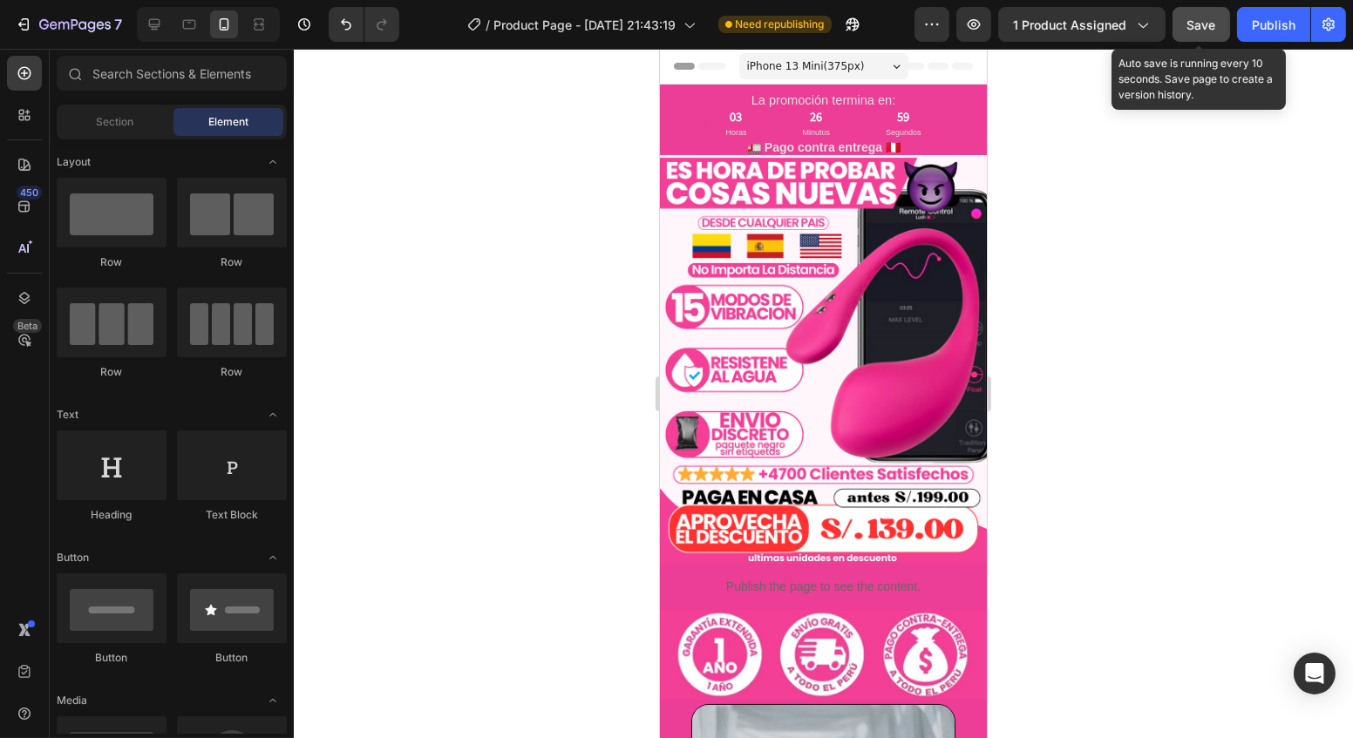
click at [1220, 25] on button "Save" at bounding box center [1201, 24] width 58 height 35
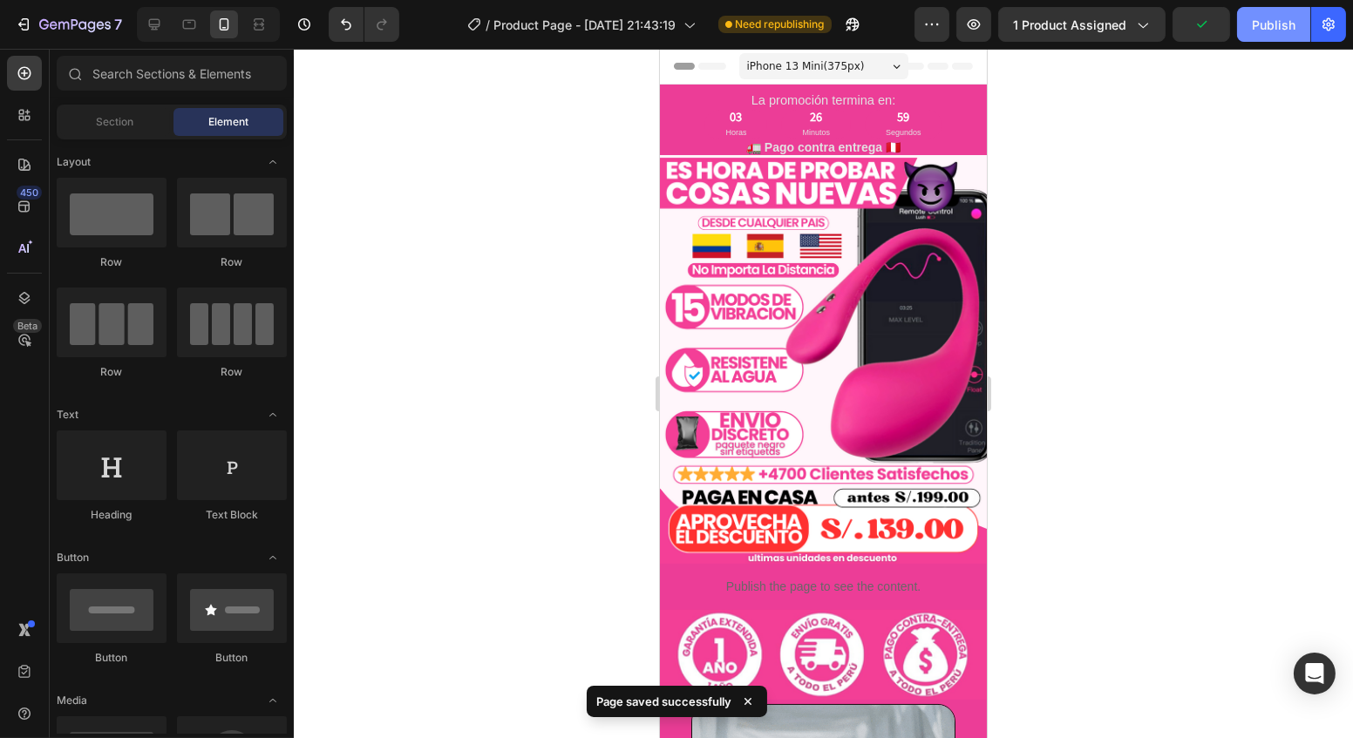
click at [1255, 19] on div "Publish" at bounding box center [1273, 25] width 44 height 18
click at [982, 30] on icon "button" at bounding box center [973, 24] width 17 height 17
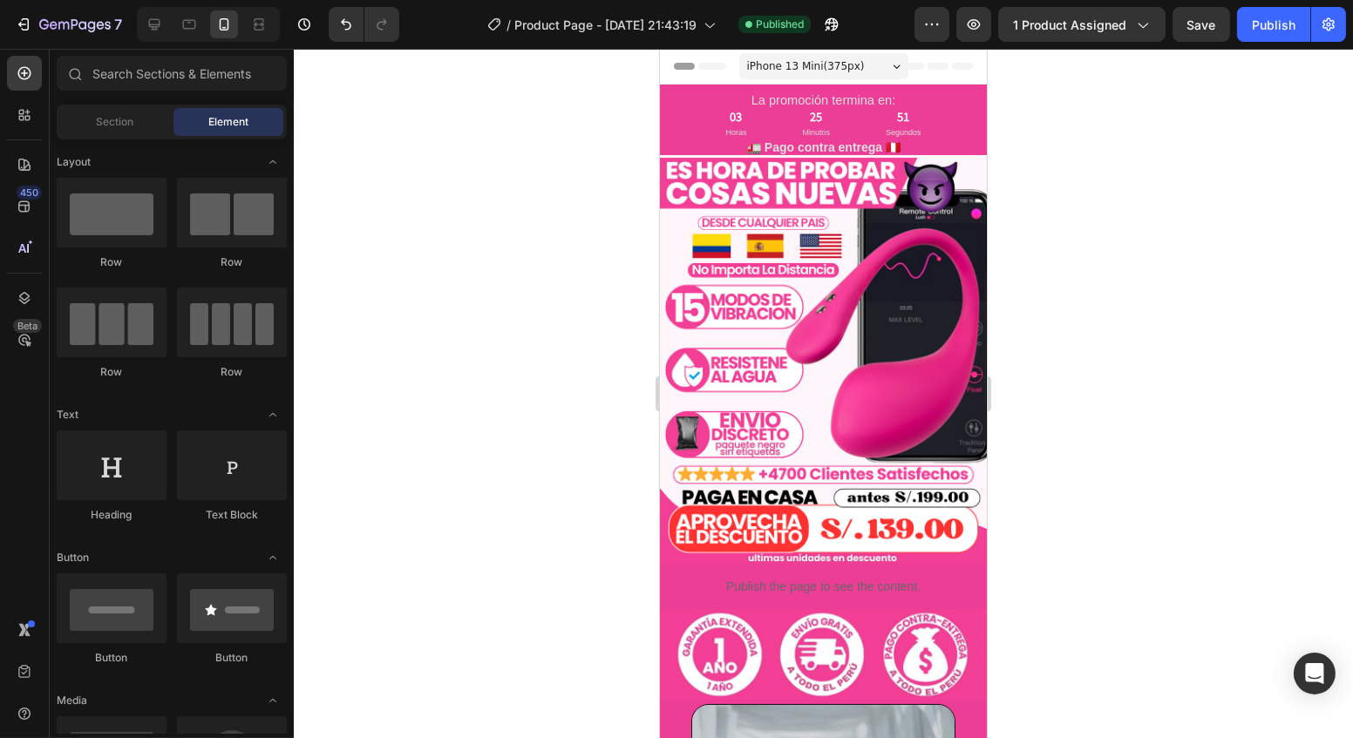
click at [1261, 54] on div at bounding box center [823, 393] width 1059 height 689
click at [1279, 27] on div "Publish" at bounding box center [1273, 25] width 44 height 18
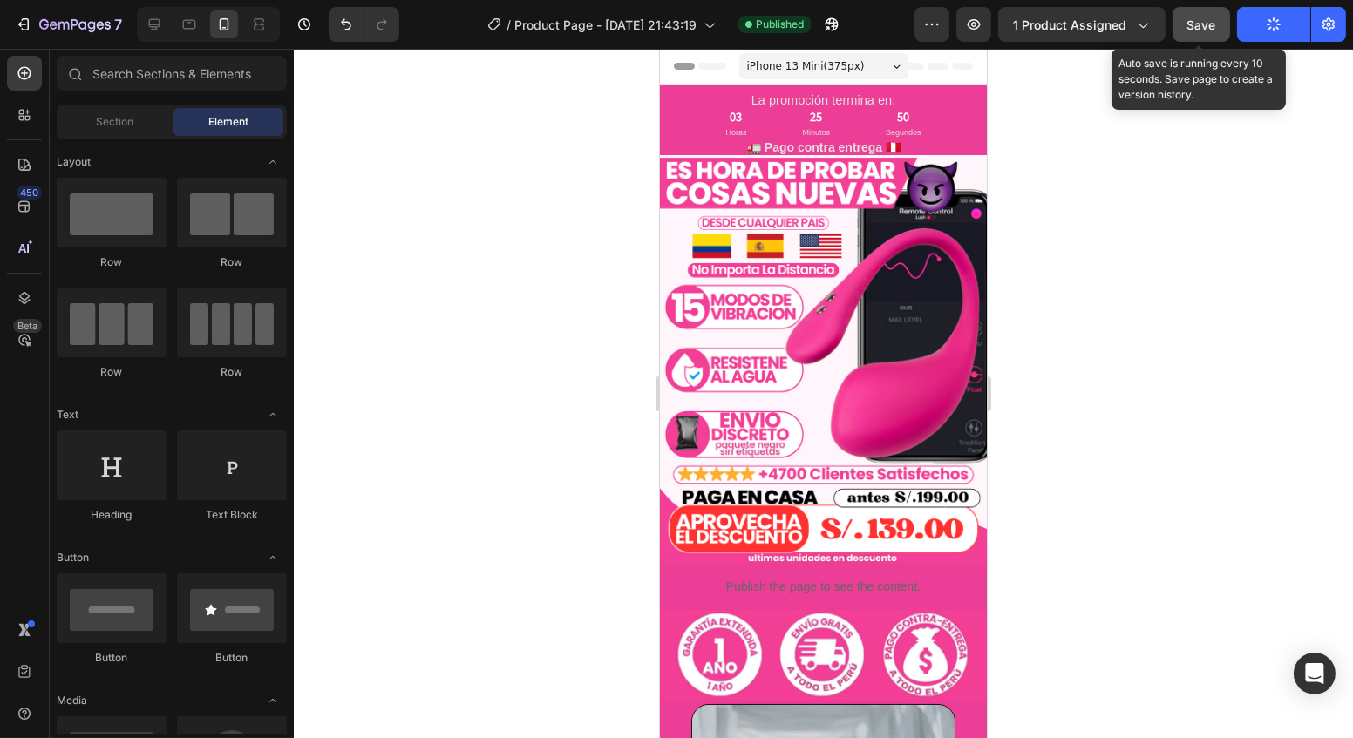
click at [1176, 17] on button "Save" at bounding box center [1201, 24] width 58 height 35
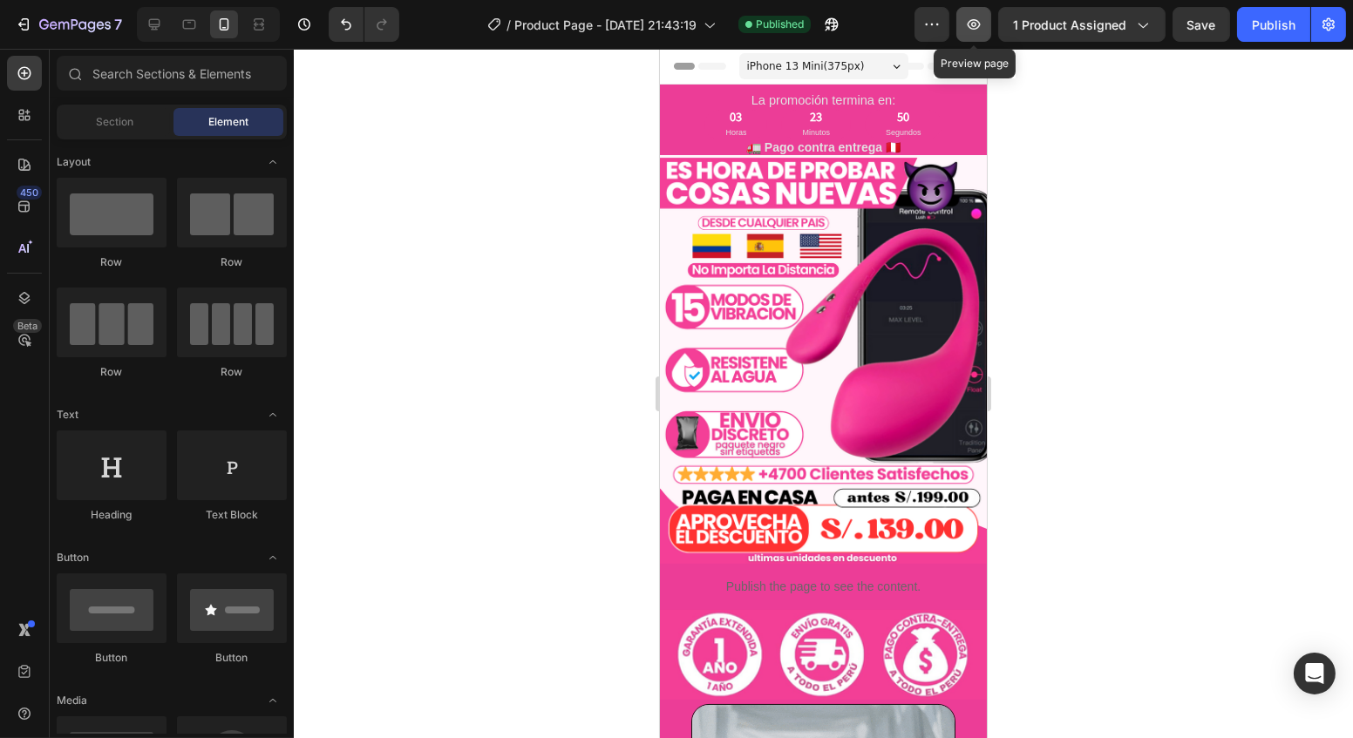
click at [972, 17] on icon "button" at bounding box center [973, 24] width 17 height 17
click at [44, 24] on icon "button" at bounding box center [44, 24] width 10 height 10
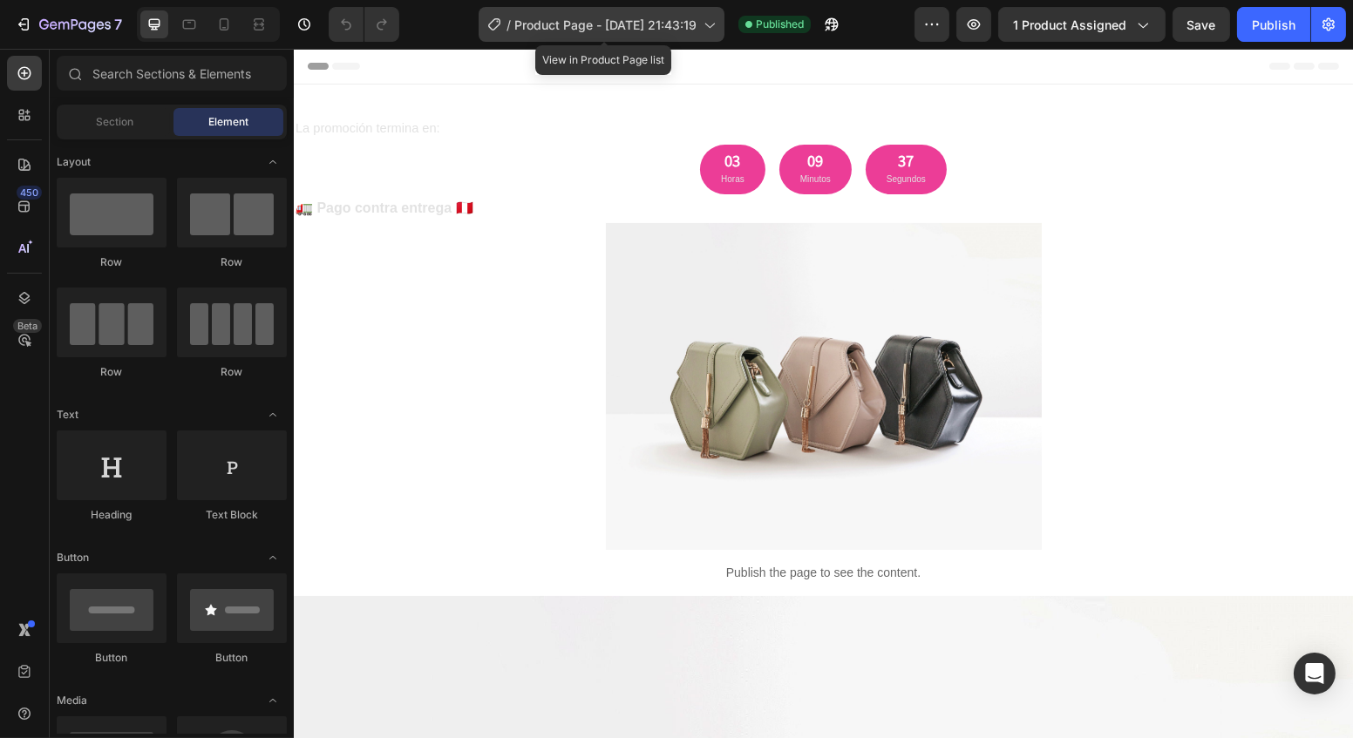
click at [711, 27] on icon at bounding box center [708, 24] width 17 height 17
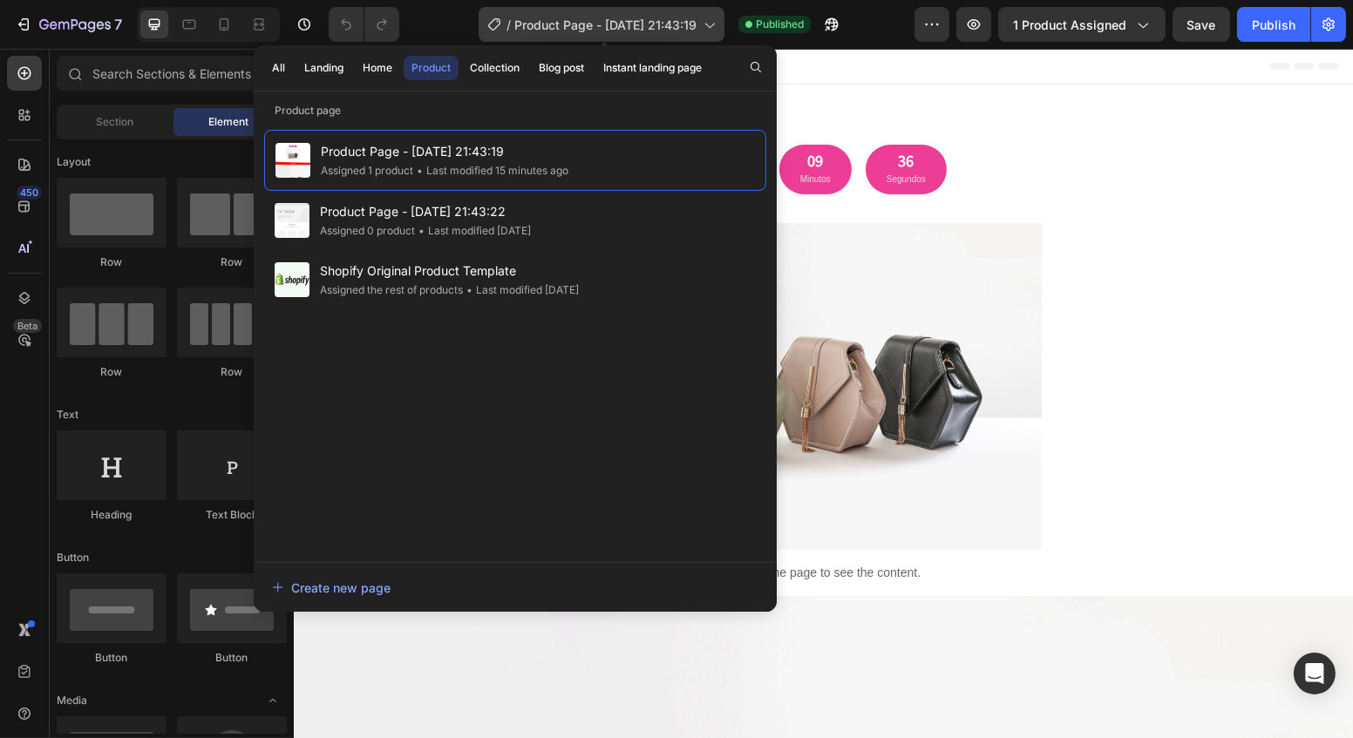
click at [710, 27] on icon at bounding box center [708, 24] width 17 height 17
